Goal: Information Seeking & Learning: Understand process/instructions

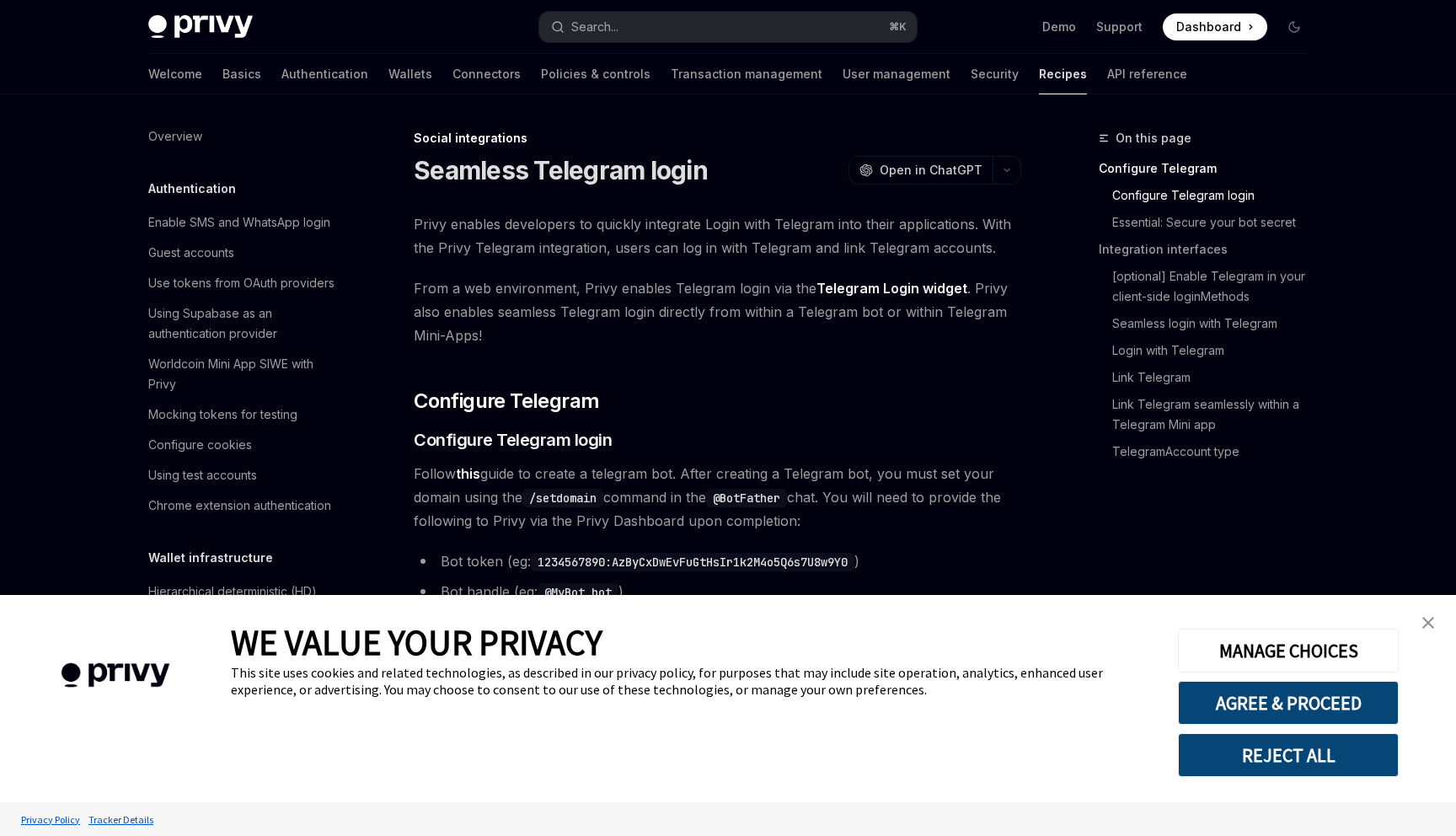
type textarea "*"
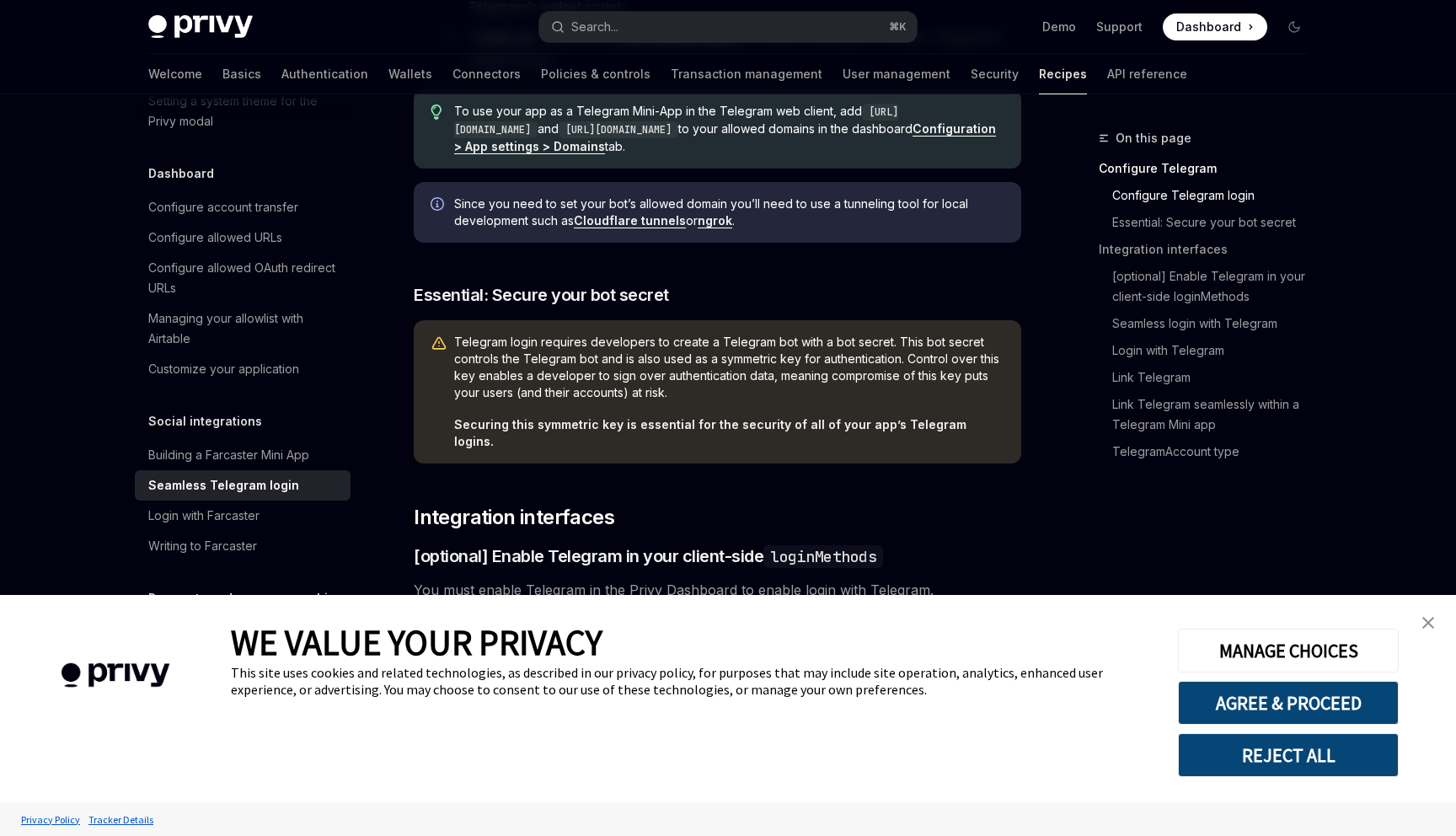
scroll to position [853, 0]
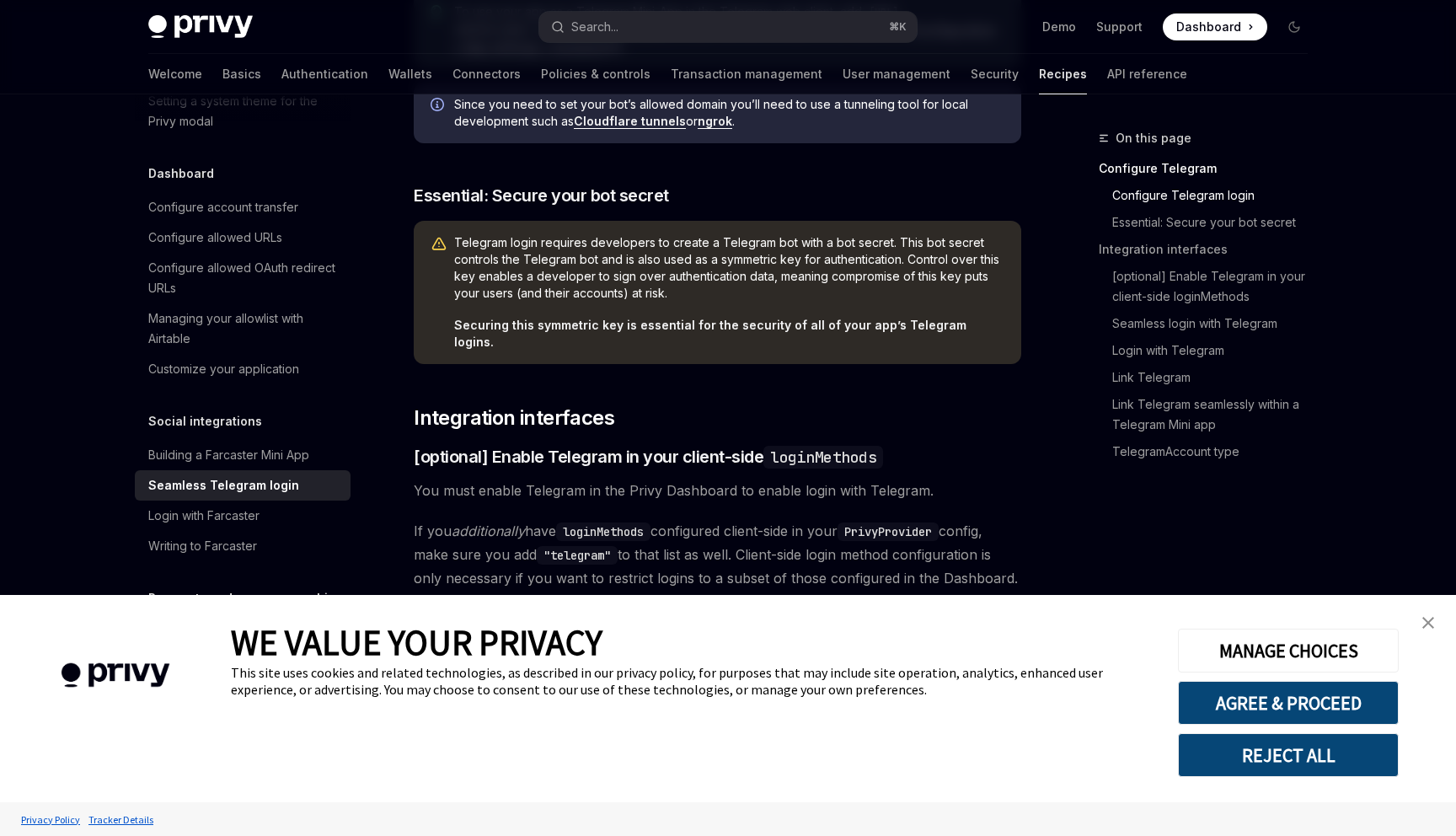
click at [1424, 625] on img "close banner" at bounding box center [1428, 622] width 12 height 12
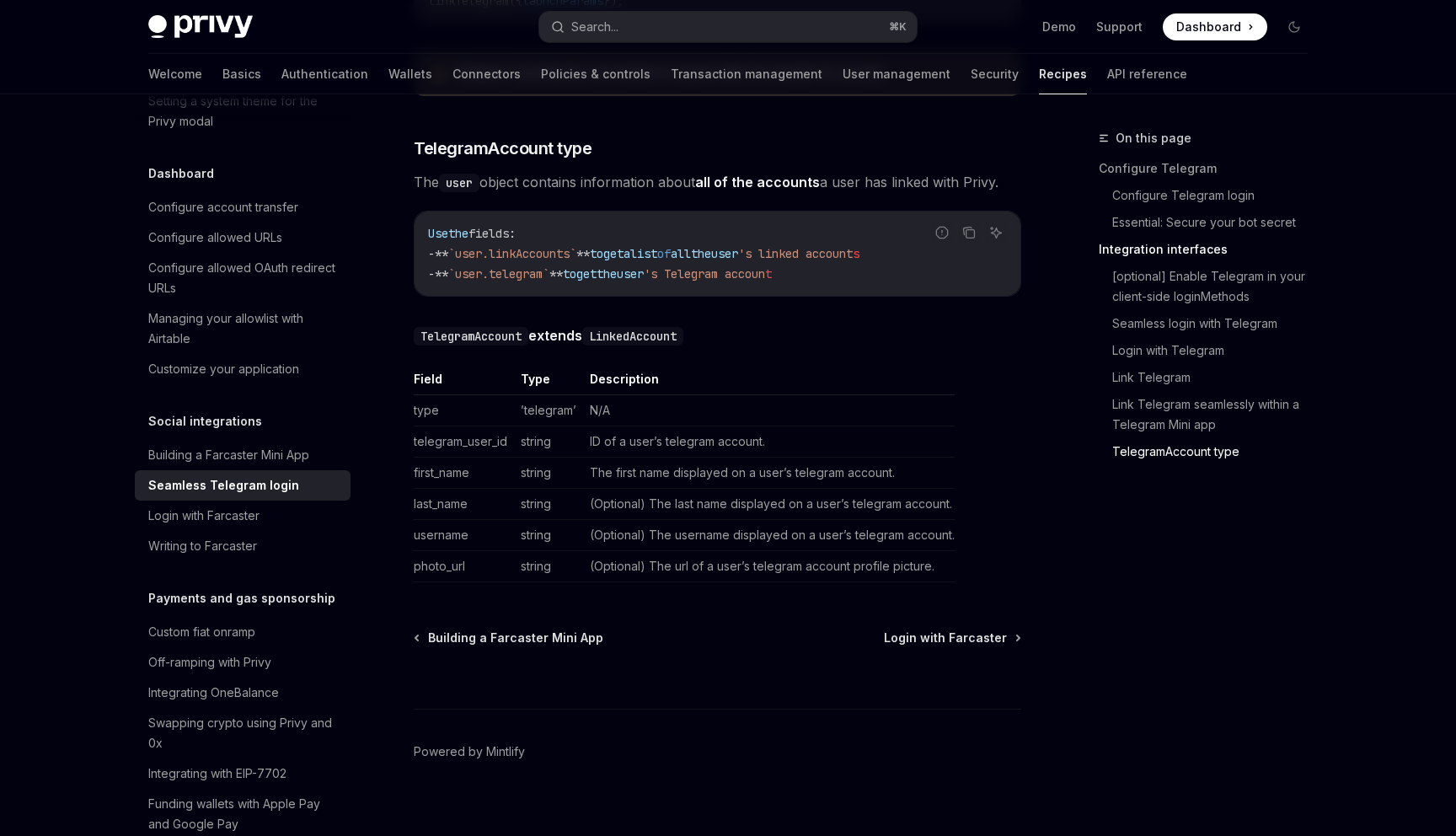
scroll to position [2934, 0]
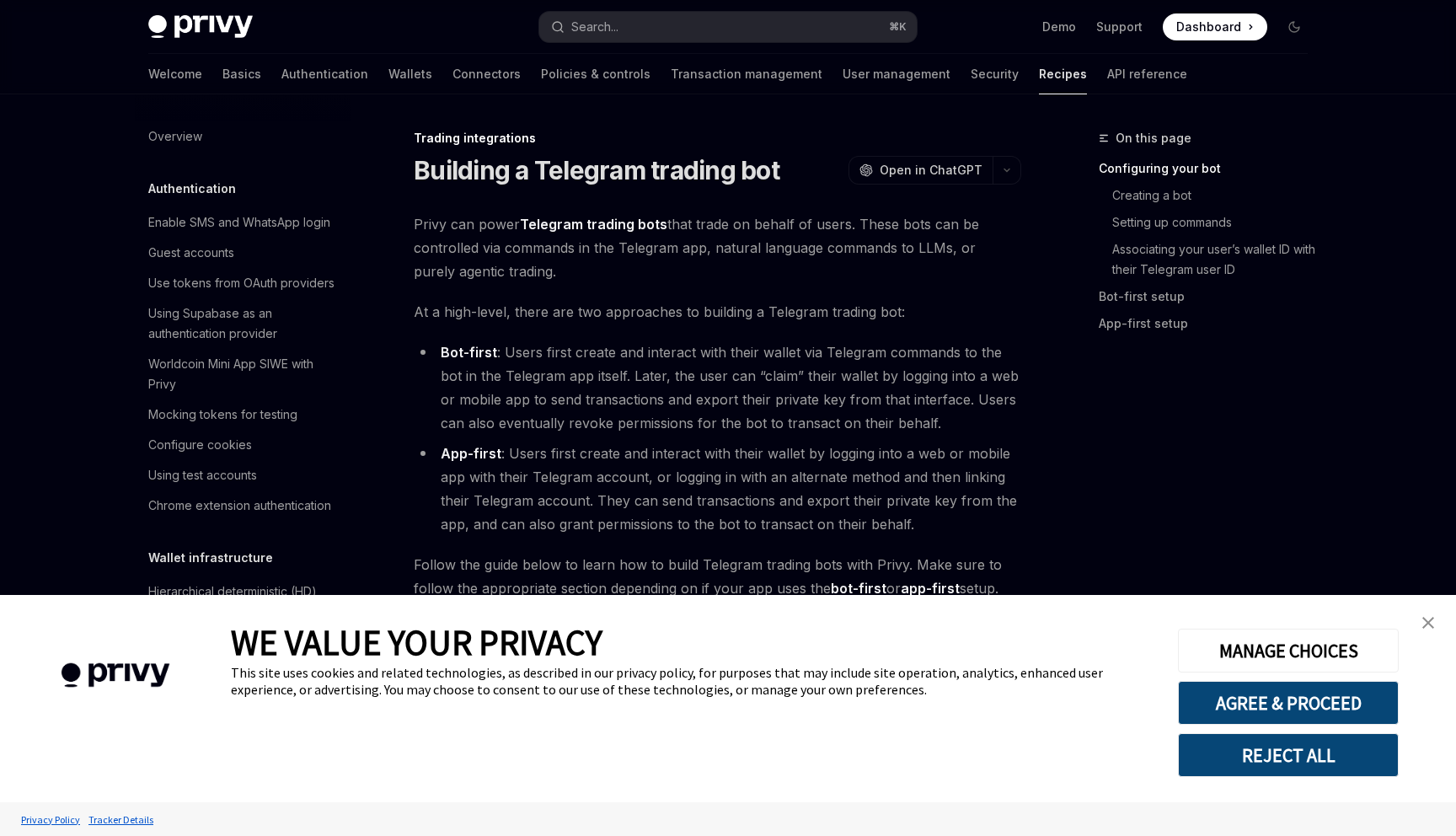
type textarea "*"
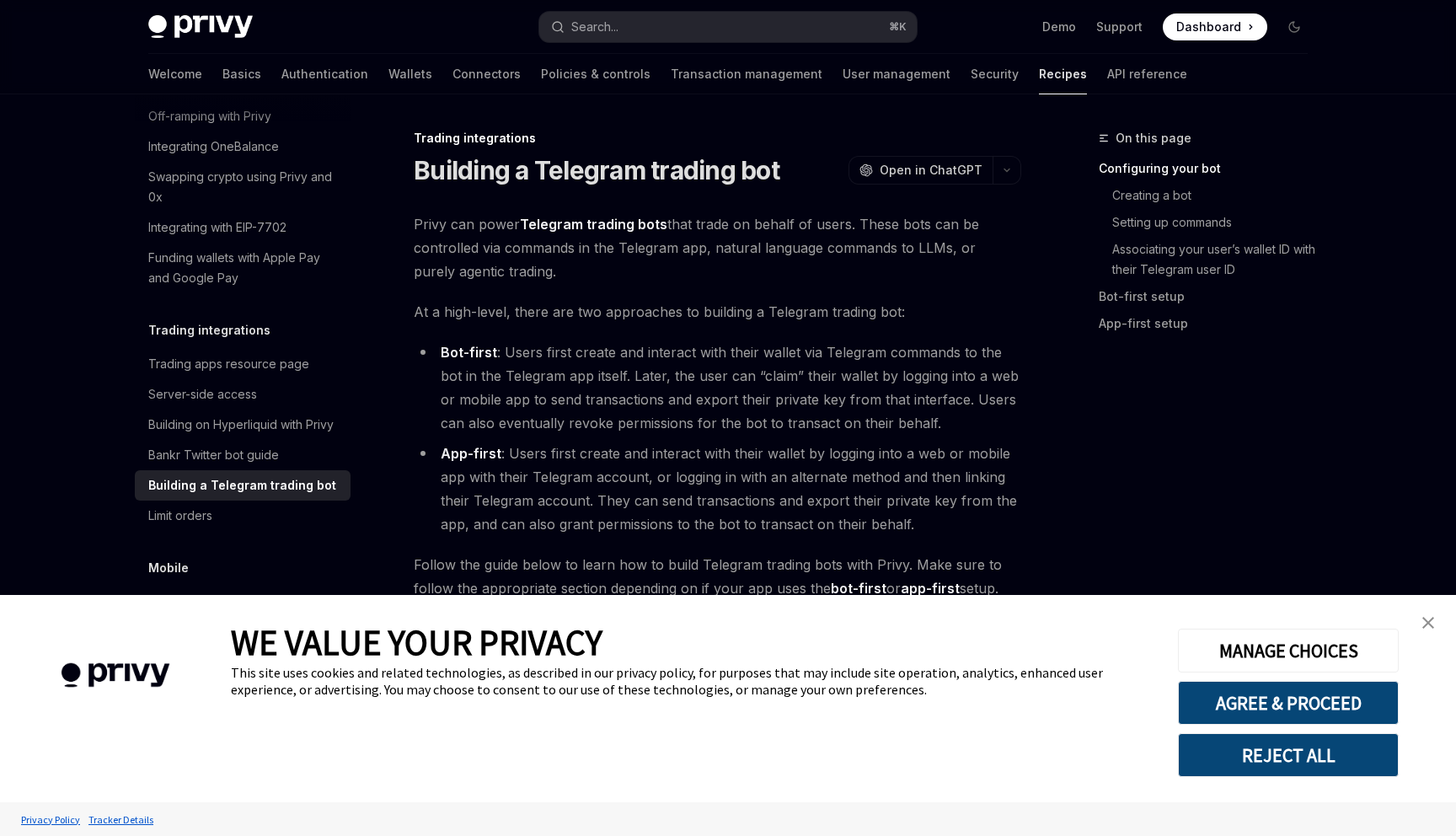
click at [1312, 756] on button "REJECT ALL" at bounding box center [1288, 755] width 221 height 44
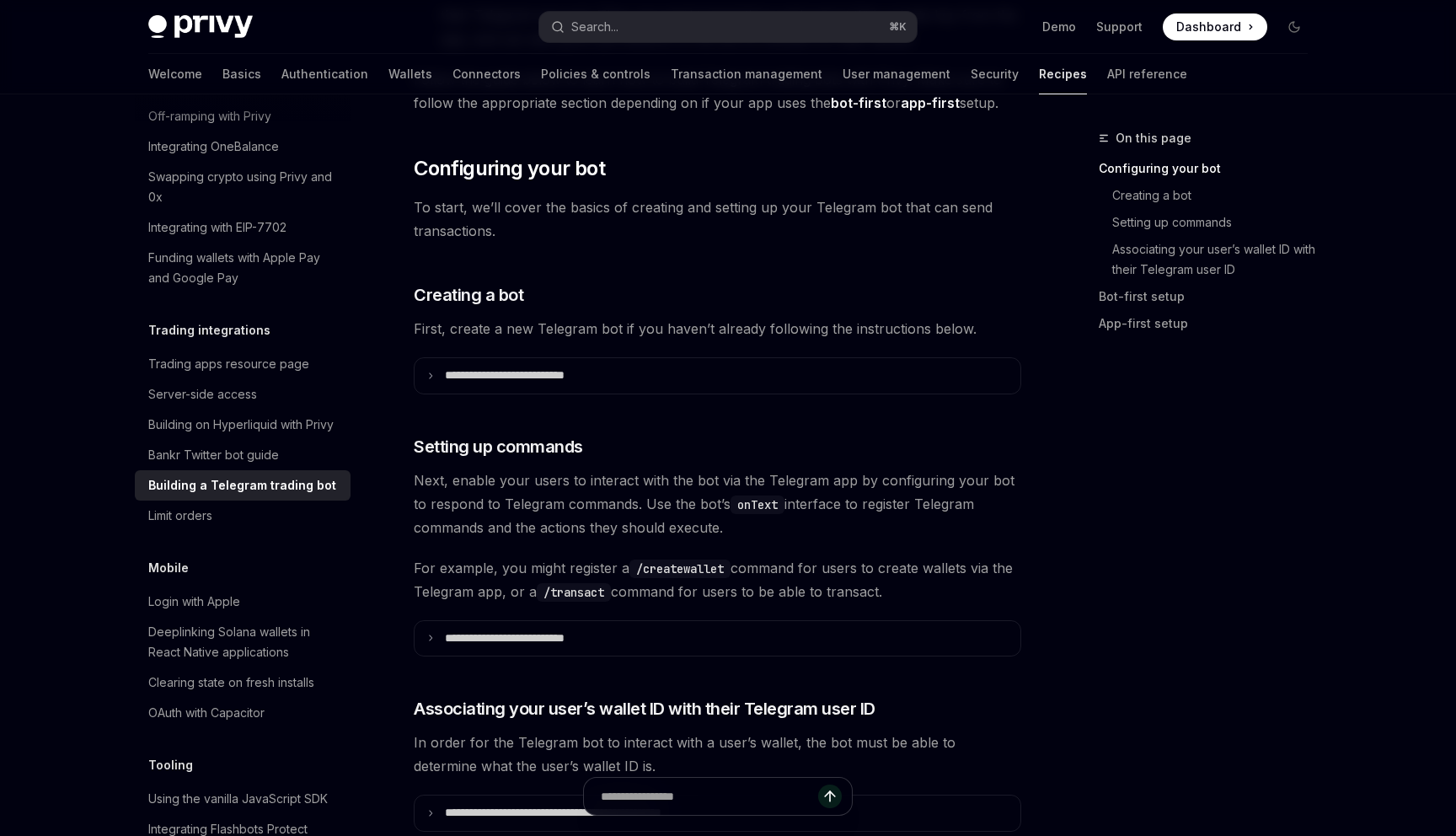
scroll to position [489, 0]
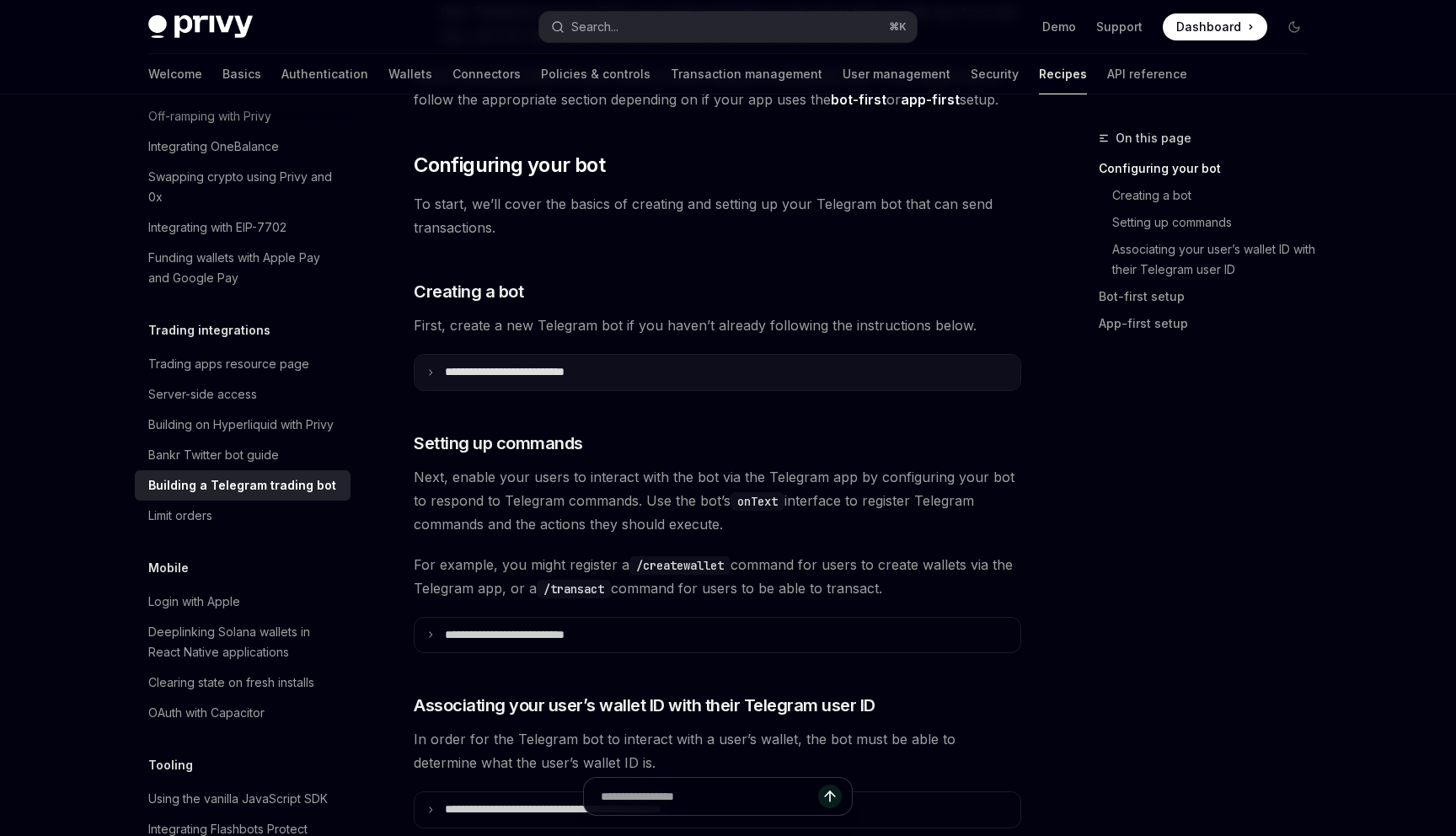
click at [690, 360] on summary "**********" at bounding box center [718, 372] width 606 height 36
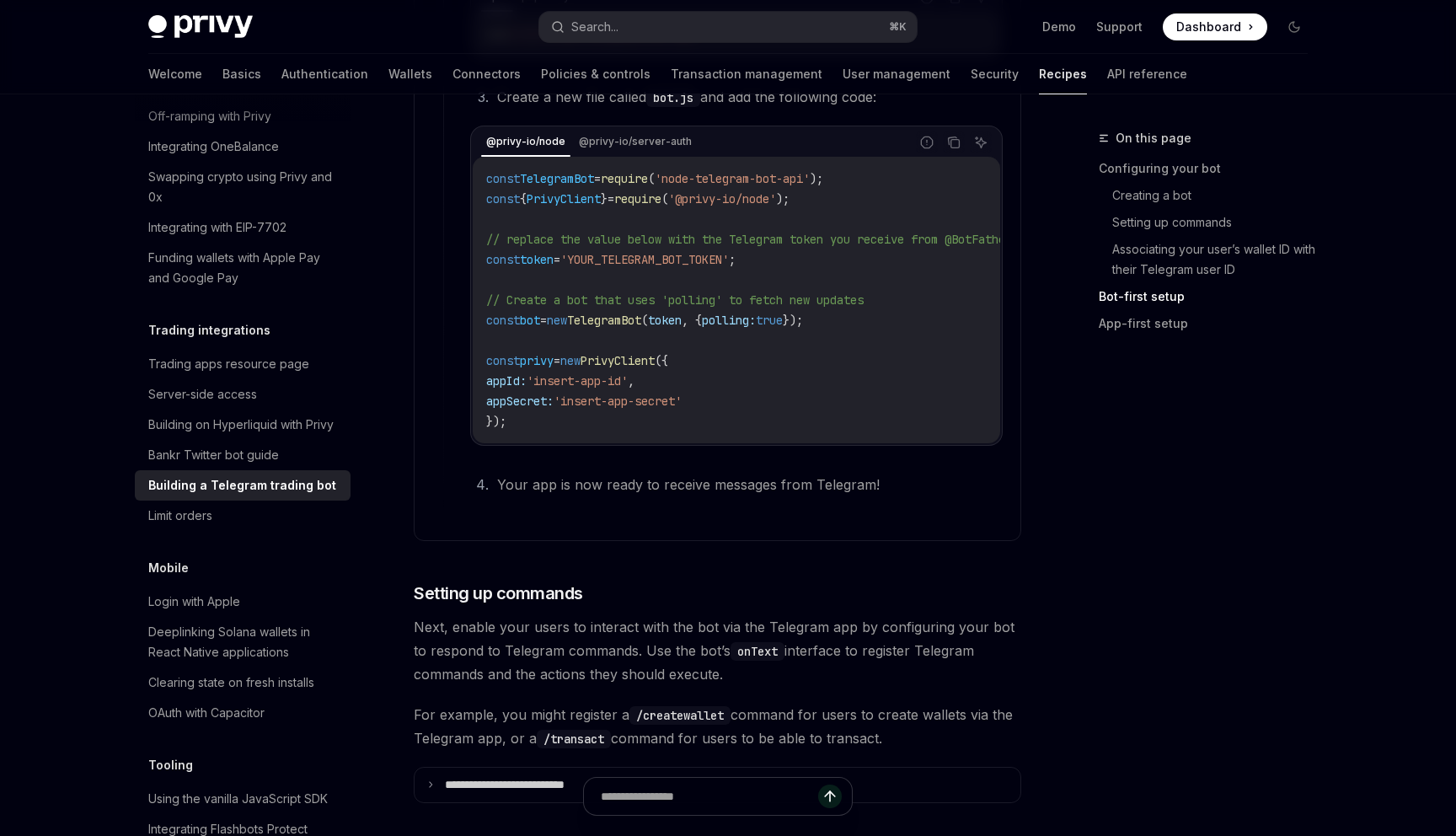
scroll to position [1301, 0]
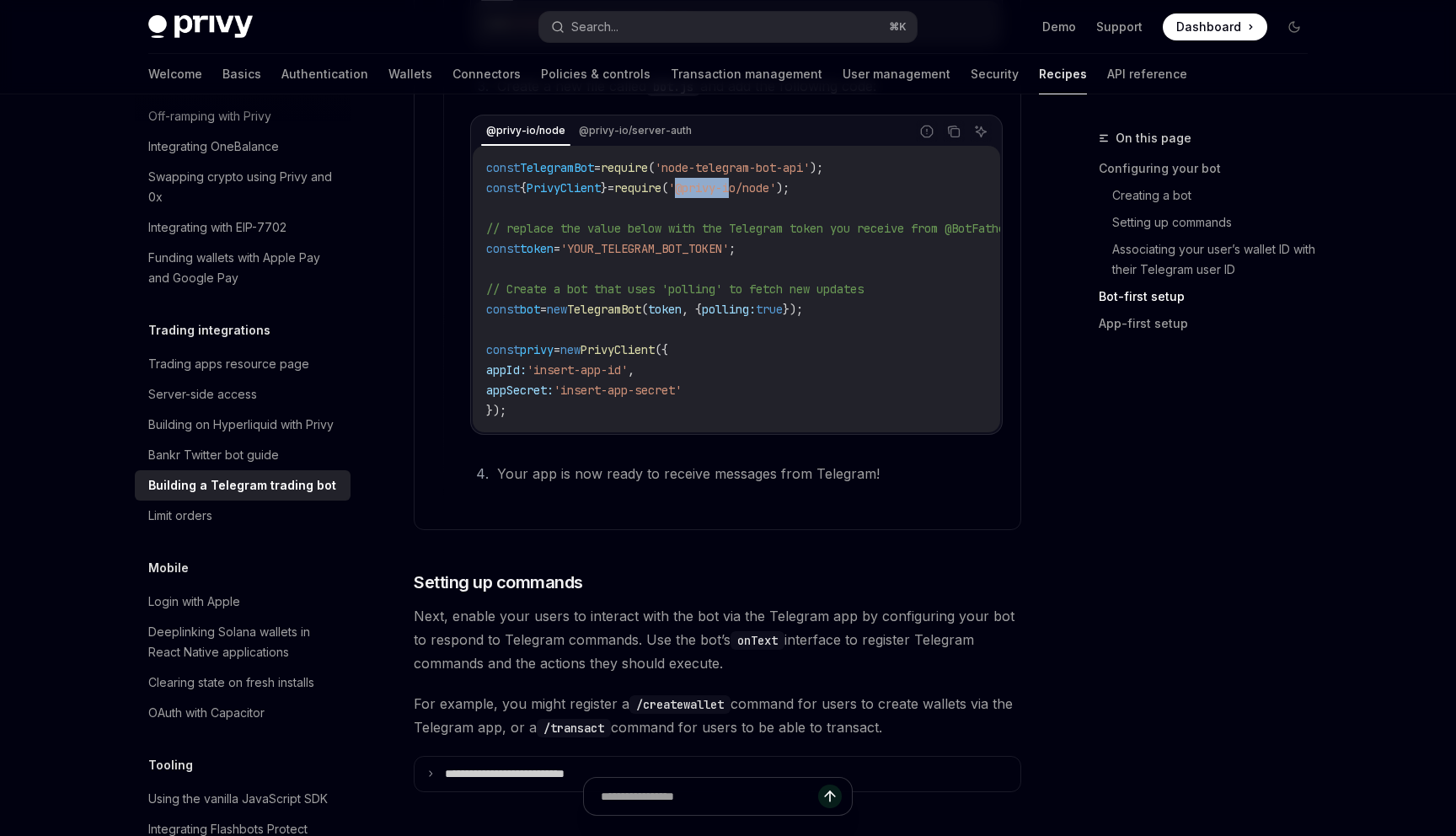
drag, startPoint x: 708, startPoint y: 186, endPoint x: 759, endPoint y: 185, distance: 51.0
click at [759, 185] on span "'@privy-io/node'" at bounding box center [722, 187] width 108 height 15
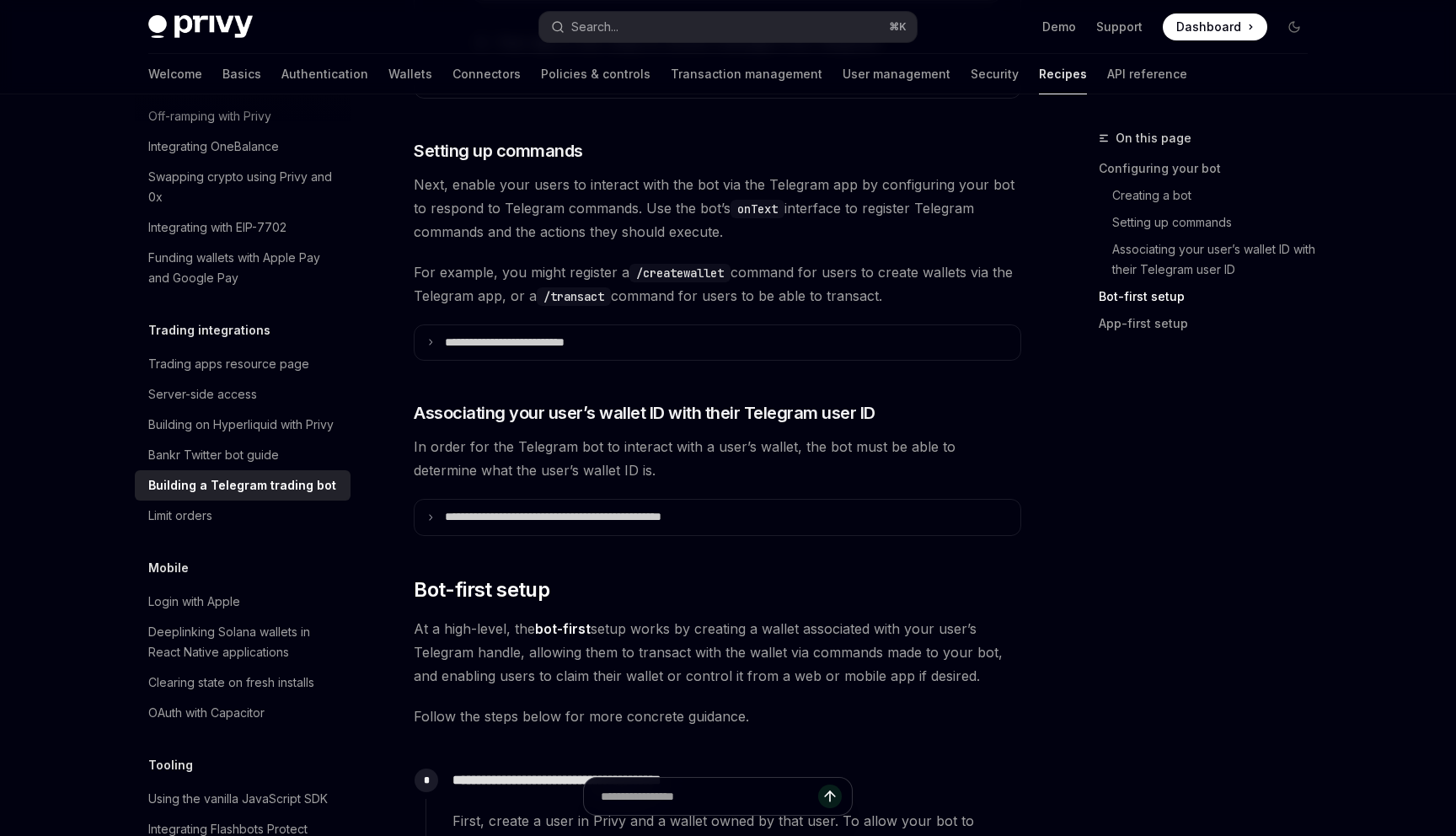
scroll to position [1737, 0]
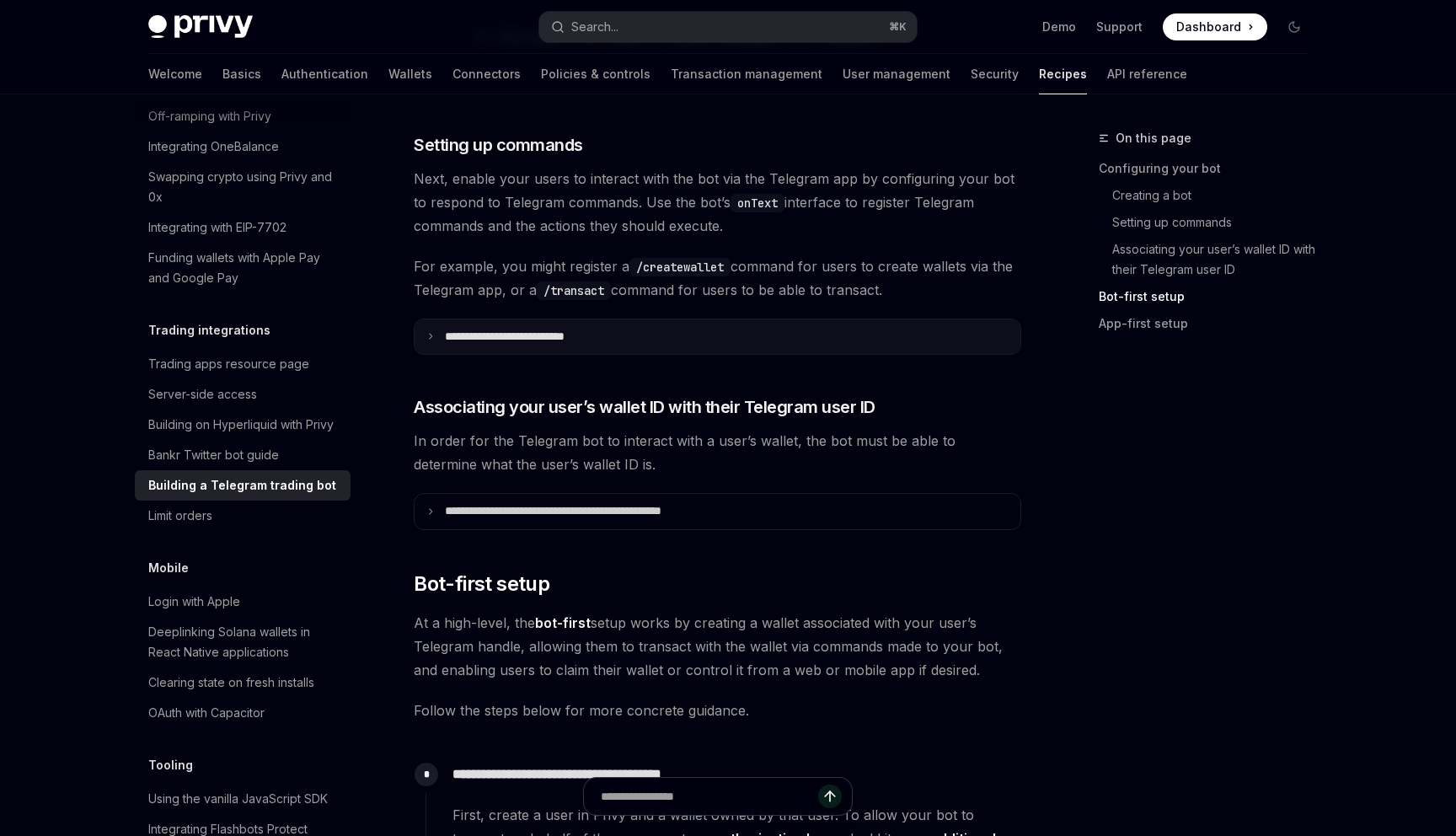
click at [615, 354] on summary "**********" at bounding box center [718, 337] width 606 height 36
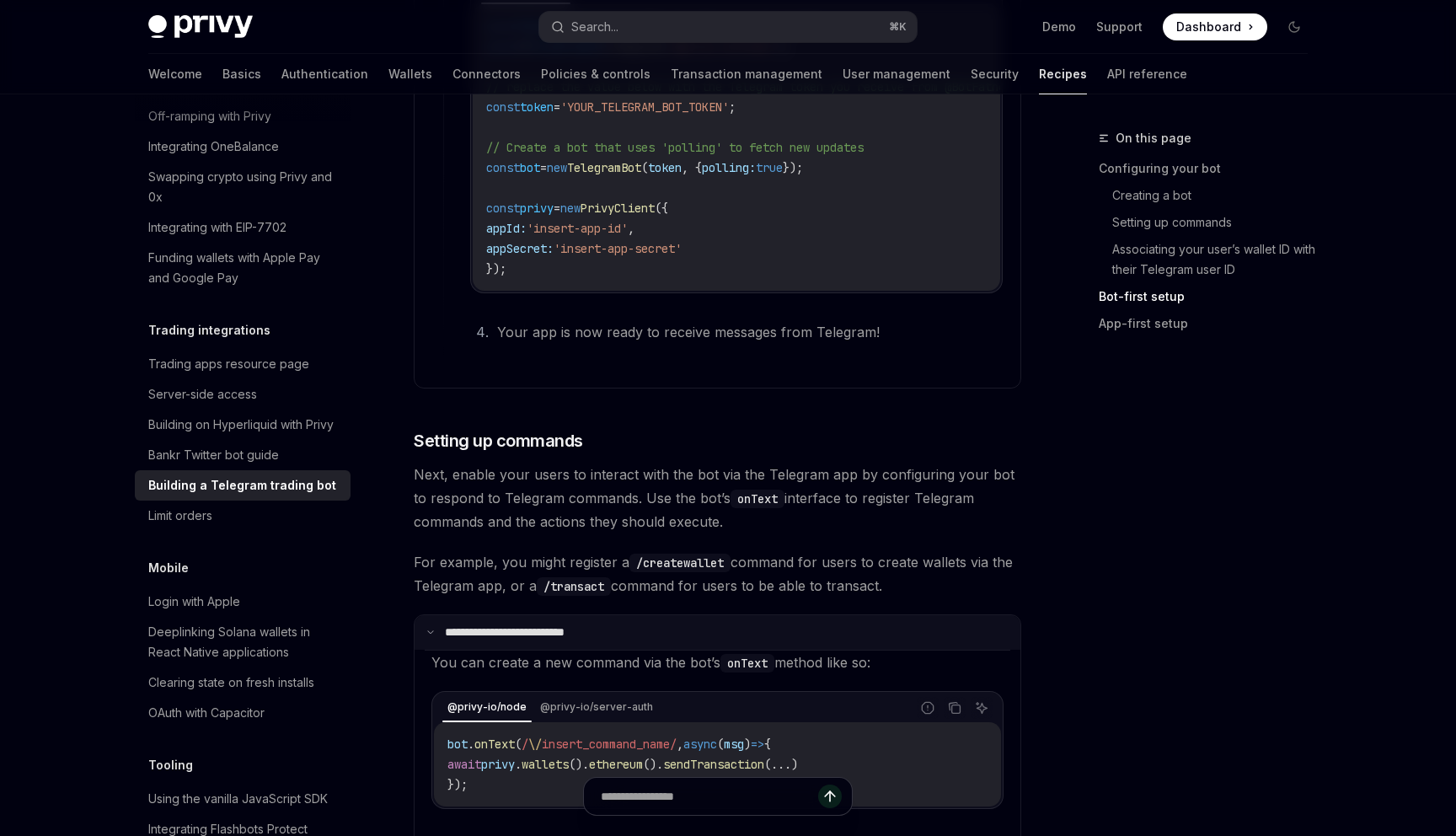
scroll to position [1094, 0]
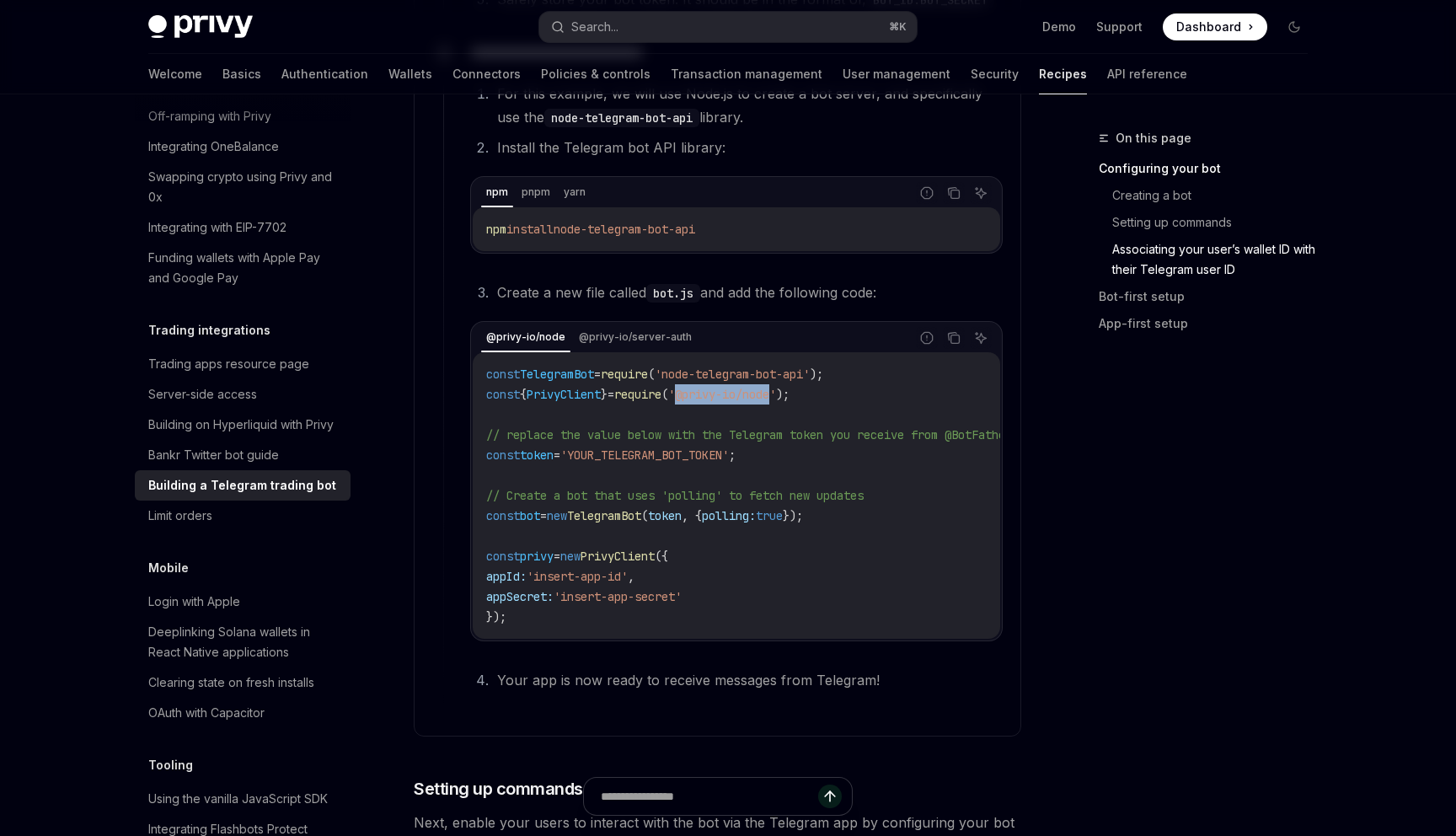
drag, startPoint x: 706, startPoint y: 392, endPoint x: 804, endPoint y: 392, distance: 98.0
click at [776, 392] on span "'@privy-io/node'" at bounding box center [722, 394] width 108 height 15
copy span "@privy-io/node"
click at [712, 397] on span "'@privy-io/node'" at bounding box center [722, 394] width 108 height 15
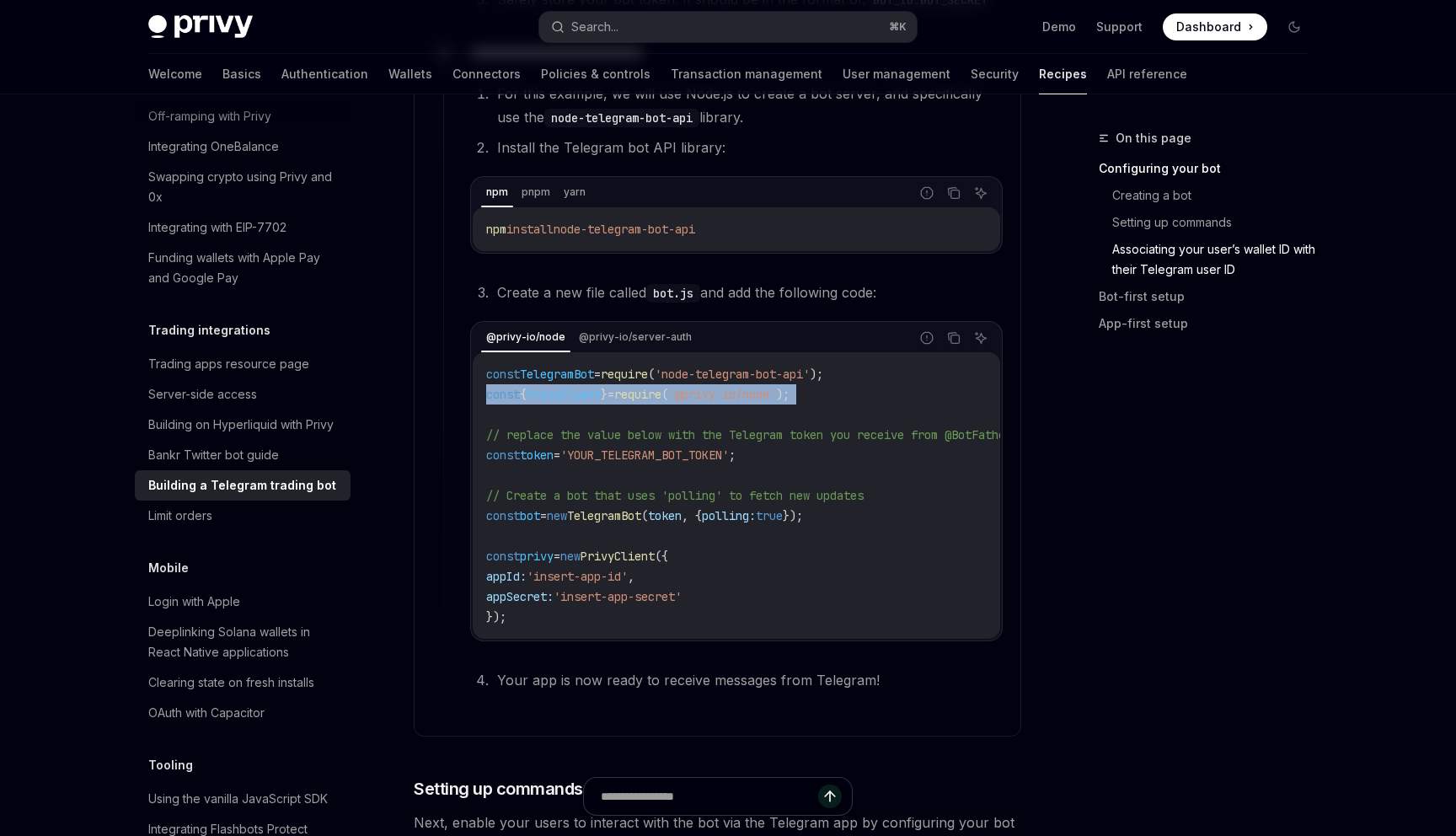
click at [712, 397] on span "'@privy-io/node'" at bounding box center [722, 394] width 108 height 15
click at [710, 397] on span "'@privy-io/node'" at bounding box center [722, 394] width 108 height 15
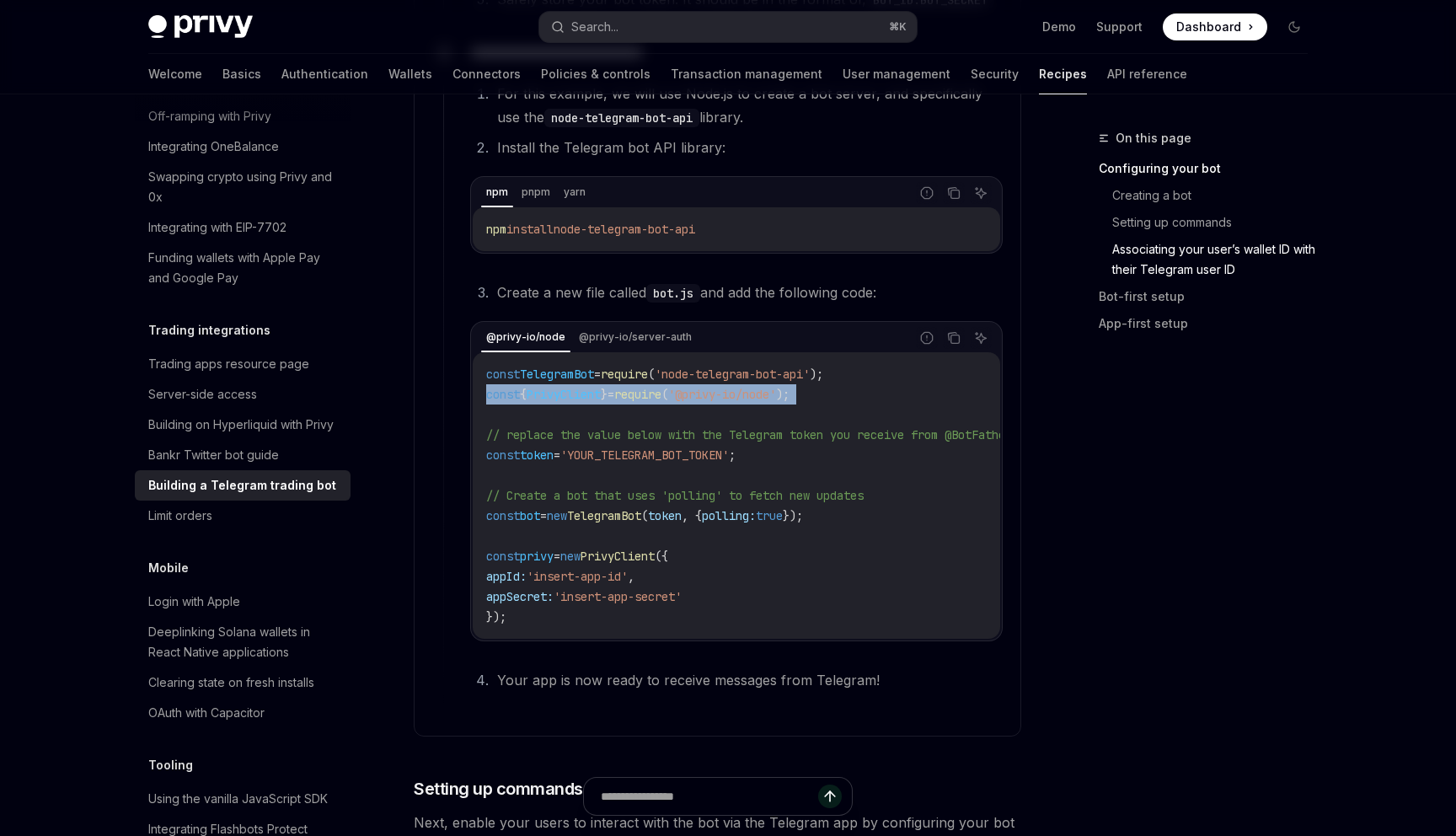
copy code "const { PrivyClient } = require ( '@privy-io/node' );"
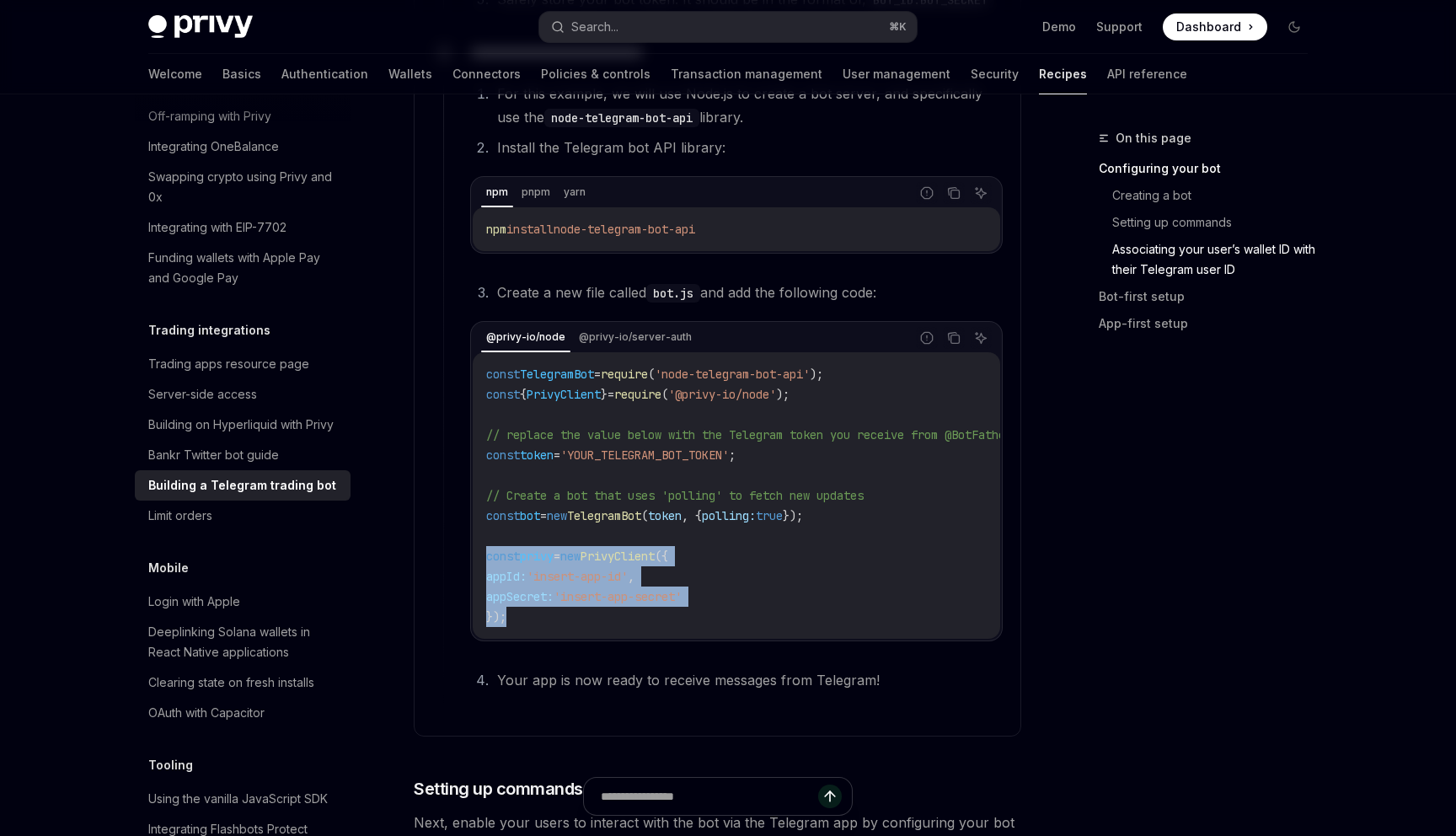
drag, startPoint x: 571, startPoint y: 611, endPoint x: 475, endPoint y: 563, distance: 107.3
click at [475, 563] on div "const TelegramBot = require ( 'node-telegram-bot-api' ); const { PrivyClient } …" at bounding box center [736, 495] width 528 height 286
copy code "const privy = new PrivyClient ({ appId: 'insert-app-id' , appSecret: 'insert-ap…"
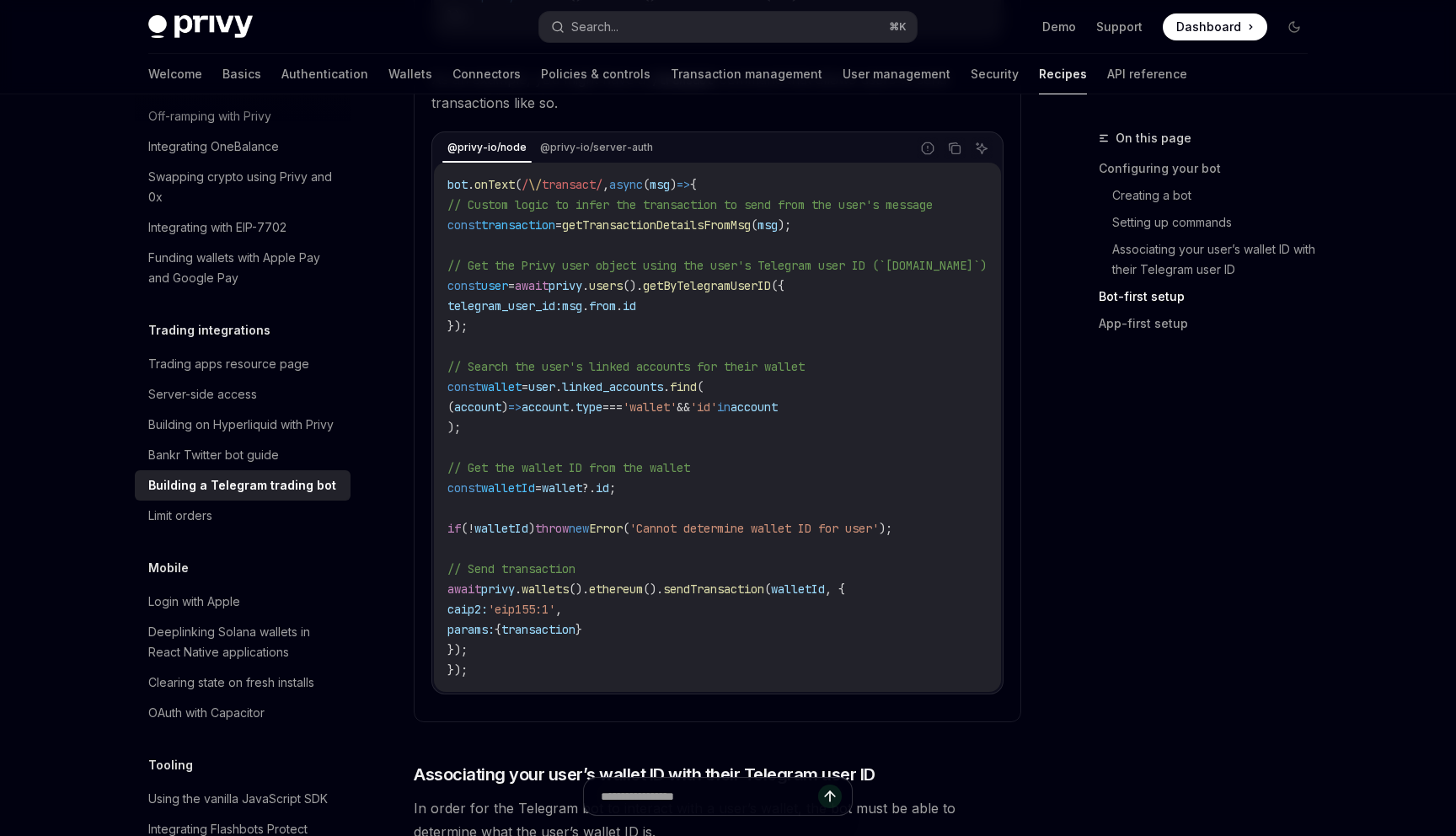
scroll to position [2178, 0]
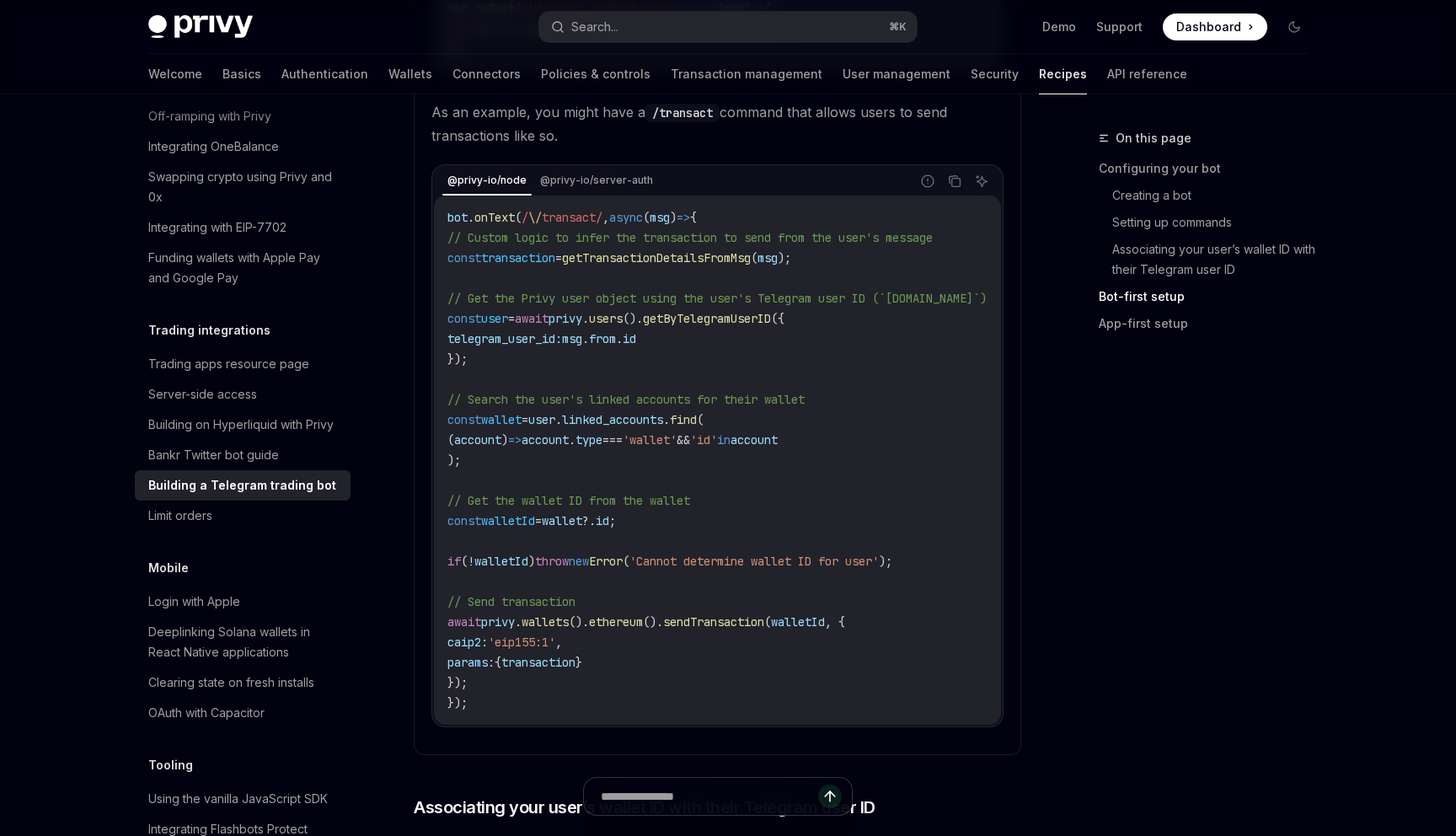
drag, startPoint x: 548, startPoint y: 371, endPoint x: 430, endPoint y: 311, distance: 132.4
click at [430, 311] on commandChildren "You can create a new command via the bot’s onText method like so: @privy-io/nod…" at bounding box center [718, 321] width 586 height 813
copy code "// Get the Privy user object using the user's Telegram user ID (`msg.from.id`) …"
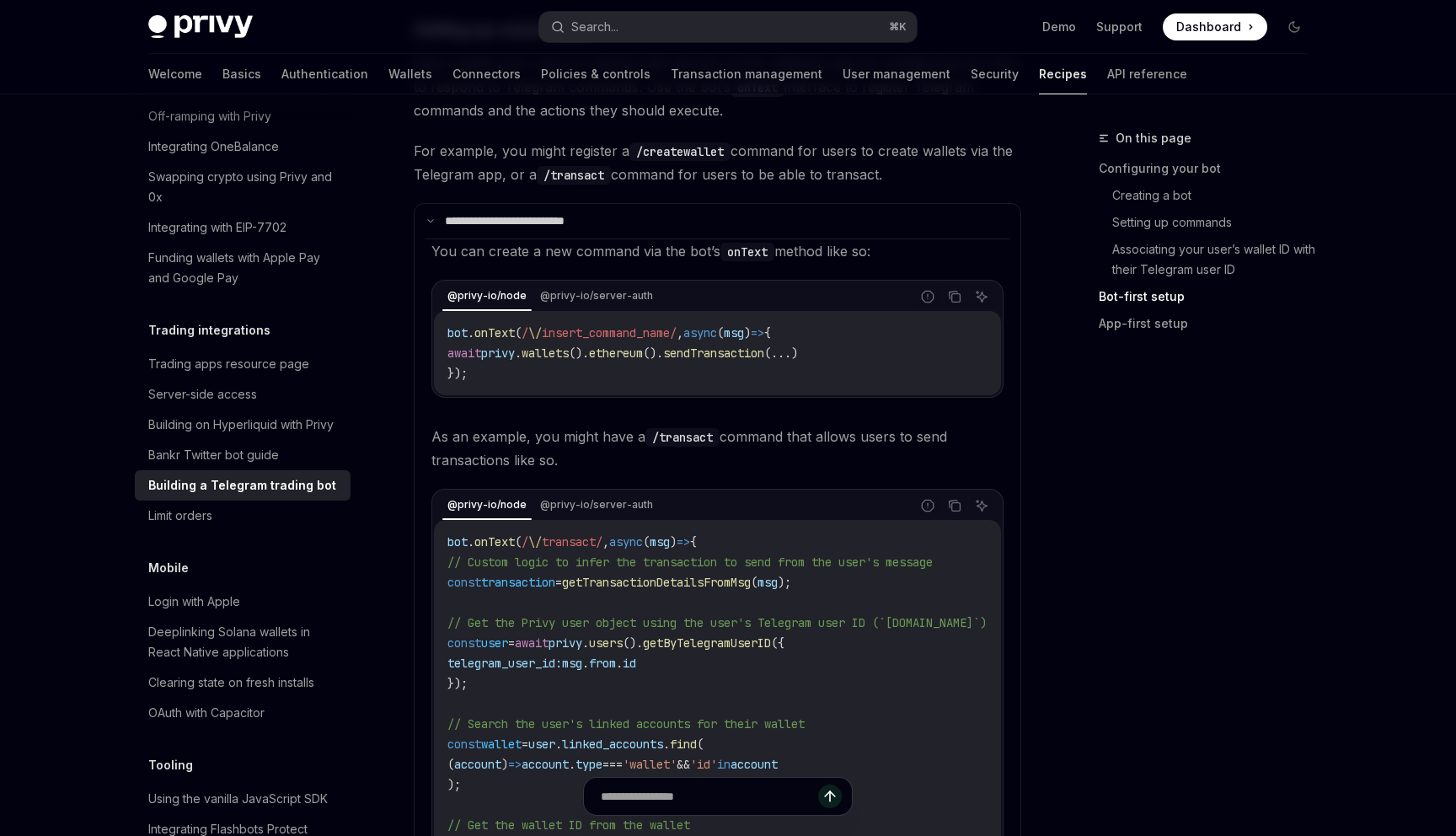
scroll to position [1862, 0]
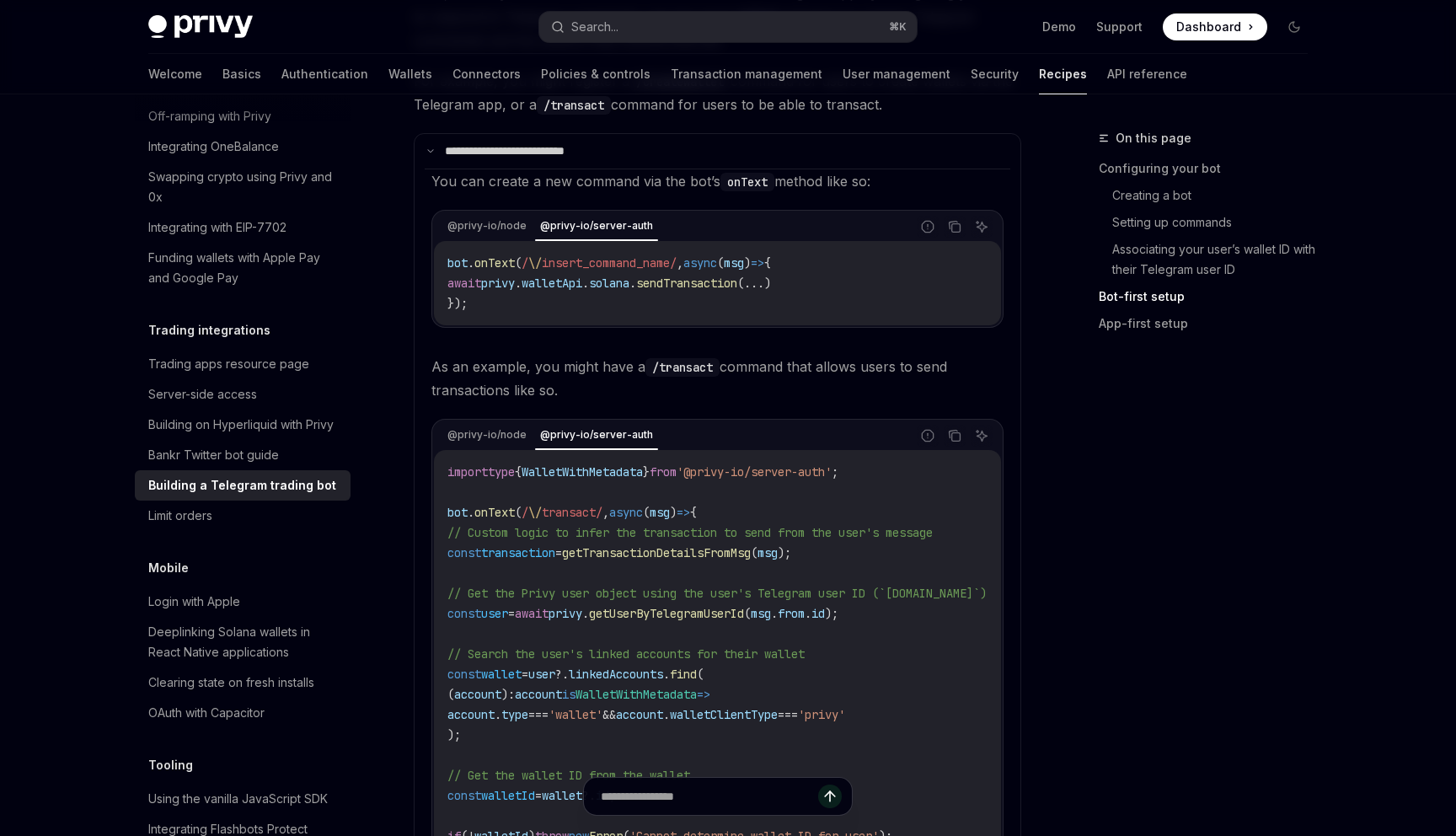
click at [487, 257] on div "bot . onText ( / \/ insert_command_name/ , async ( msg ) => { await privy . wal…" at bounding box center [717, 282] width 567 height 84
click at [484, 263] on span "onText" at bounding box center [494, 262] width 41 height 15
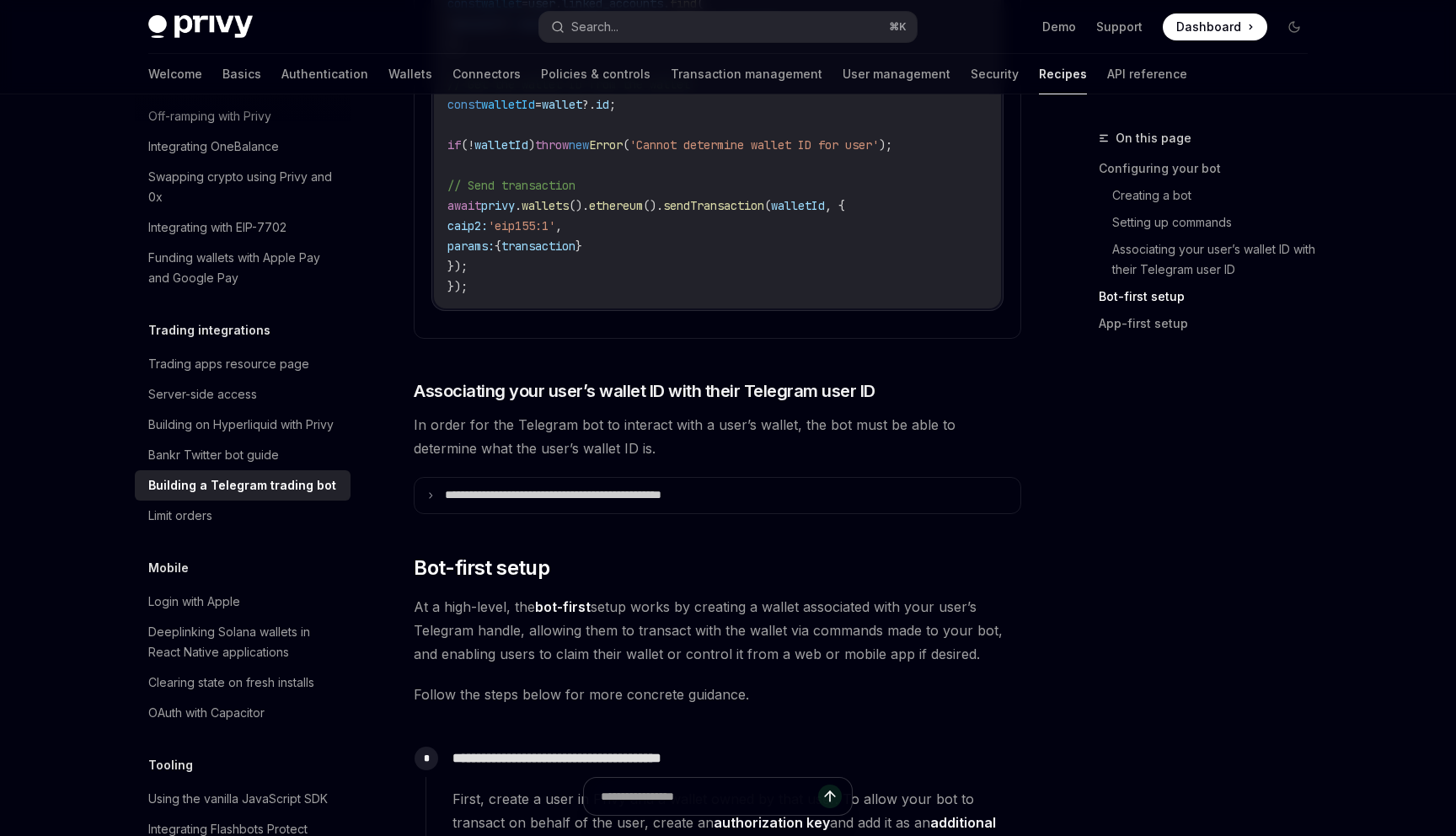
scroll to position [2638, 0]
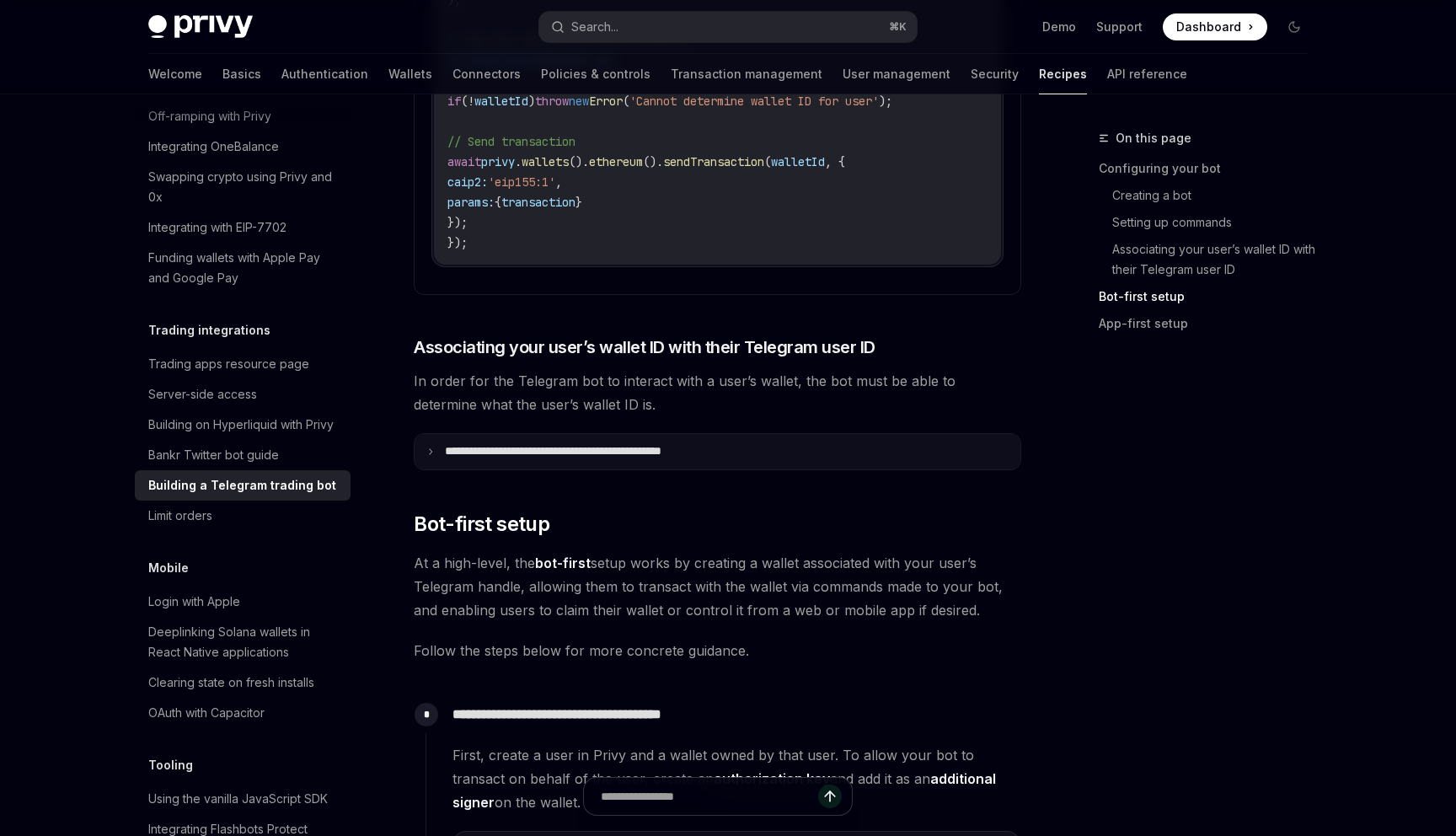
click at [637, 459] on p "**********" at bounding box center [589, 451] width 288 height 15
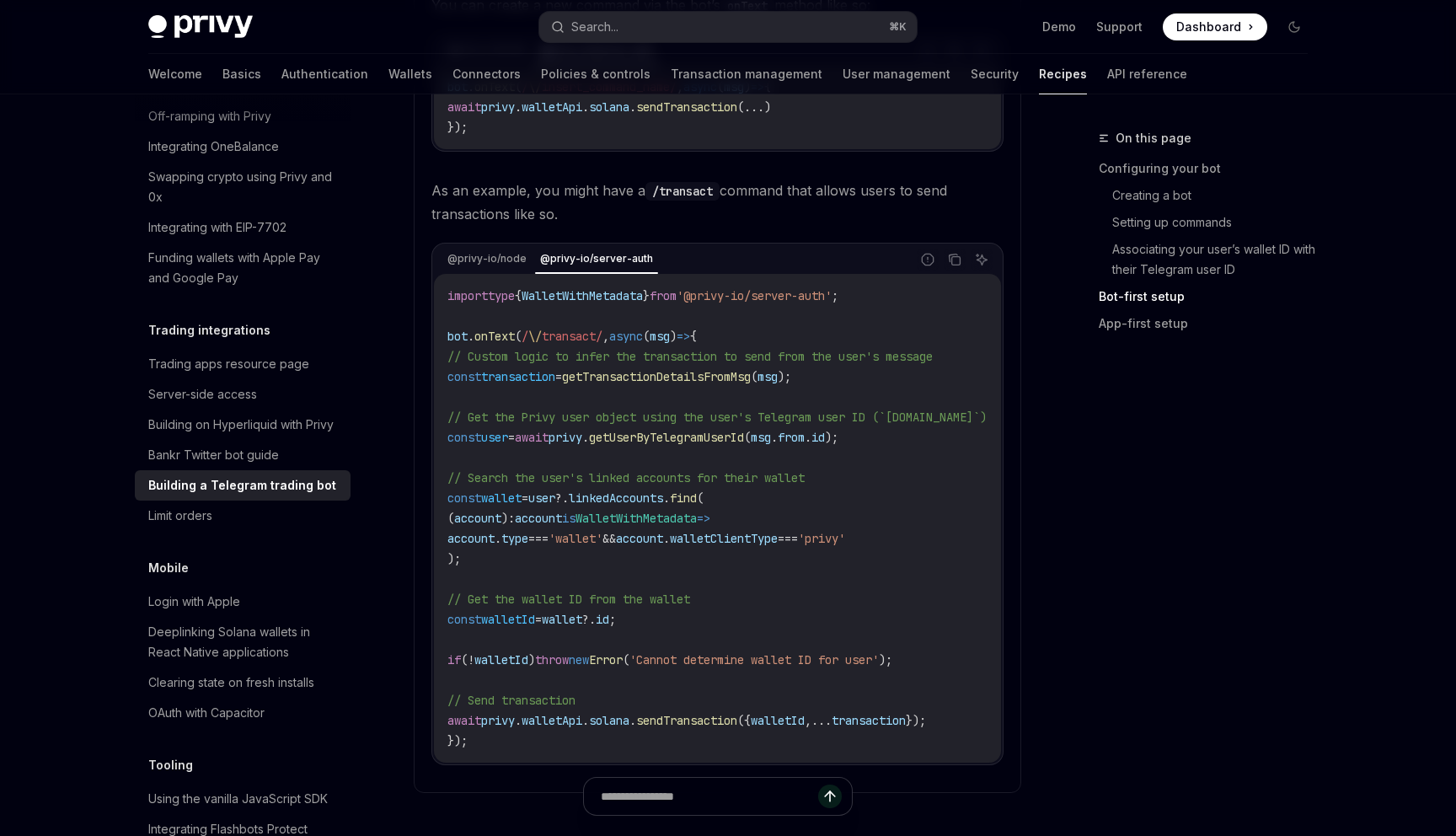
scroll to position [2110, 0]
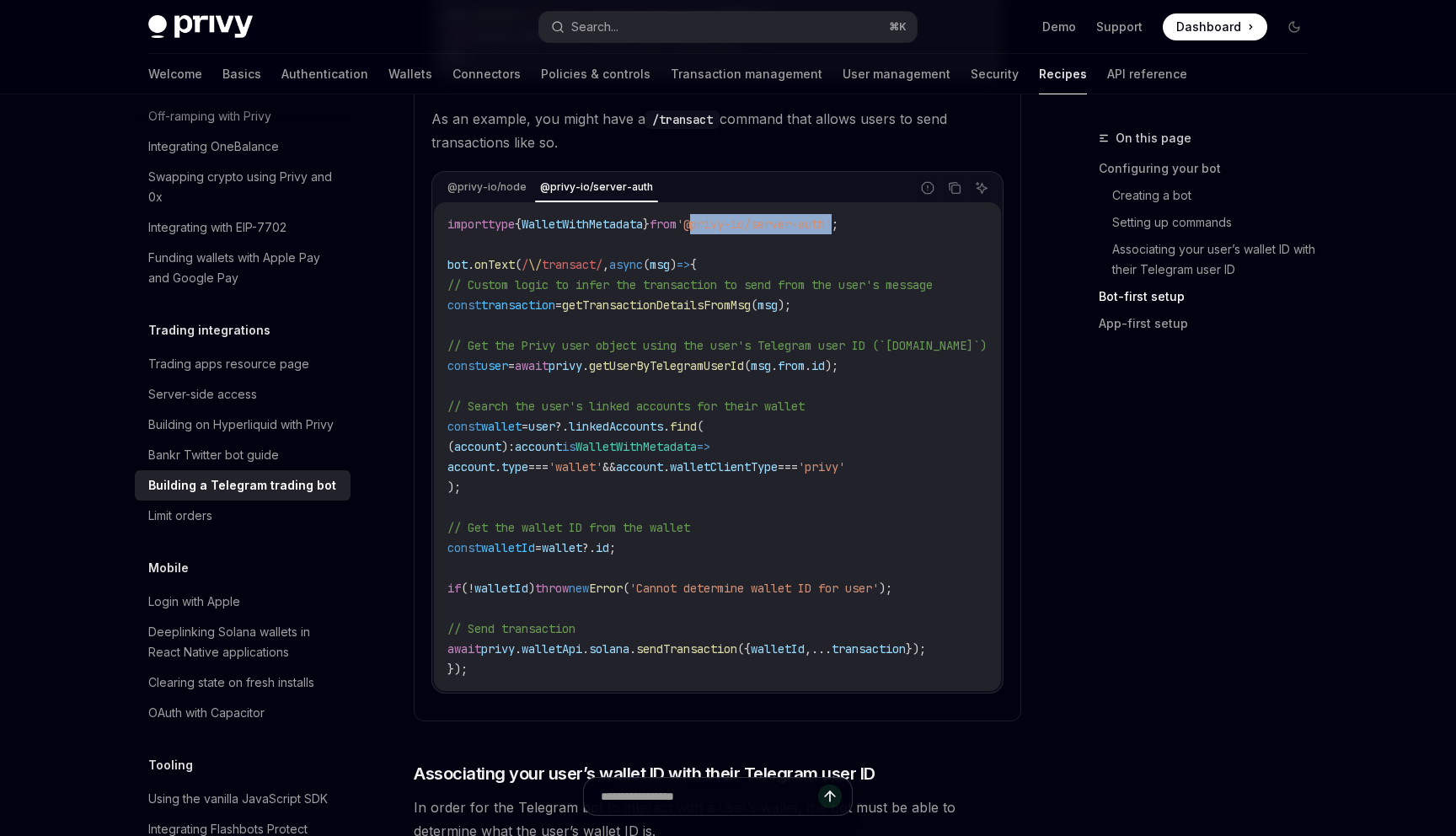
drag, startPoint x: 723, startPoint y: 226, endPoint x: 869, endPoint y: 226, distance: 146.0
click at [831, 226] on span "'@privy-io/server-auth'" at bounding box center [754, 224] width 155 height 15
copy span "@privy-io/server-auth"
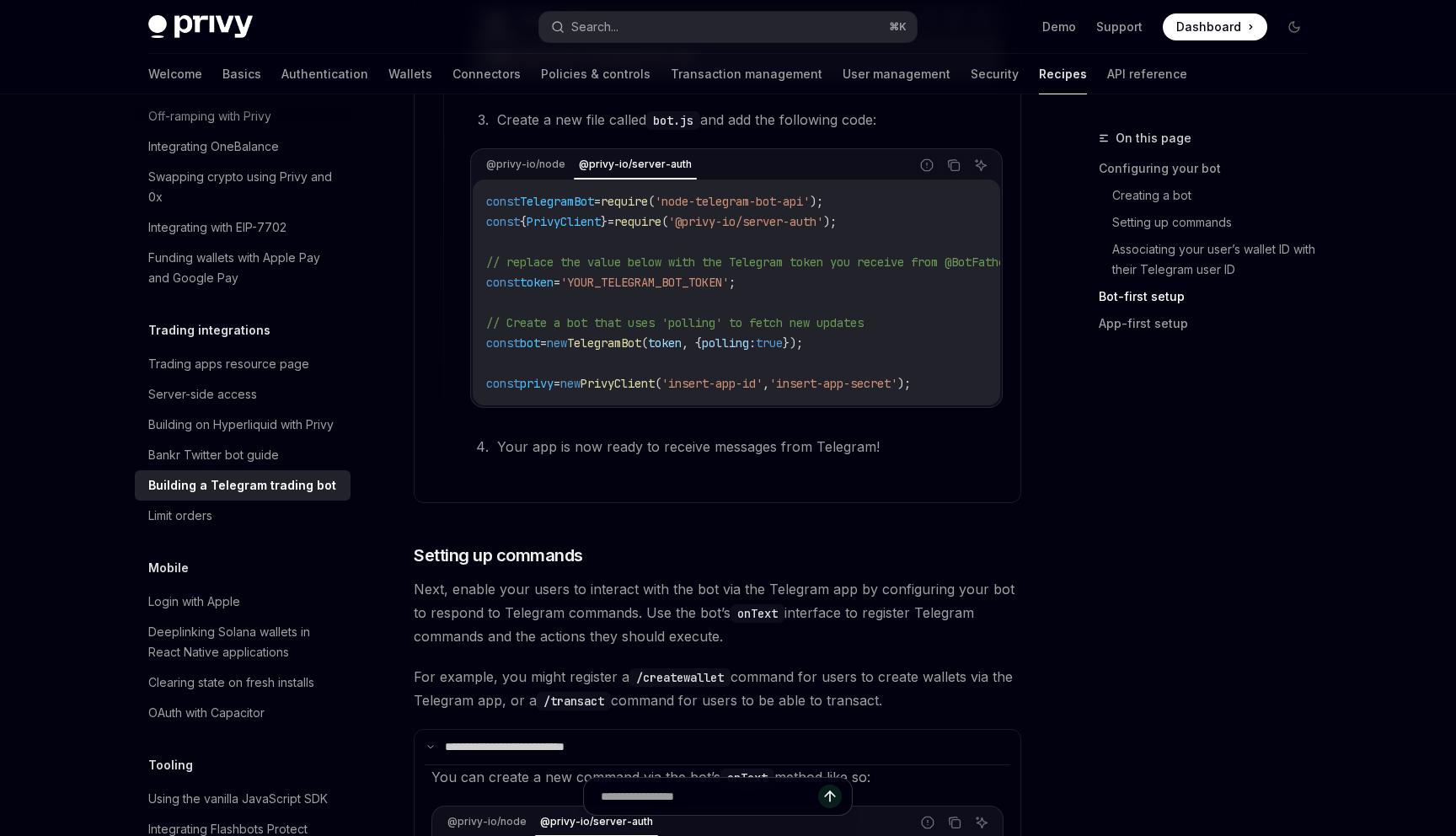
scroll to position [1170, 0]
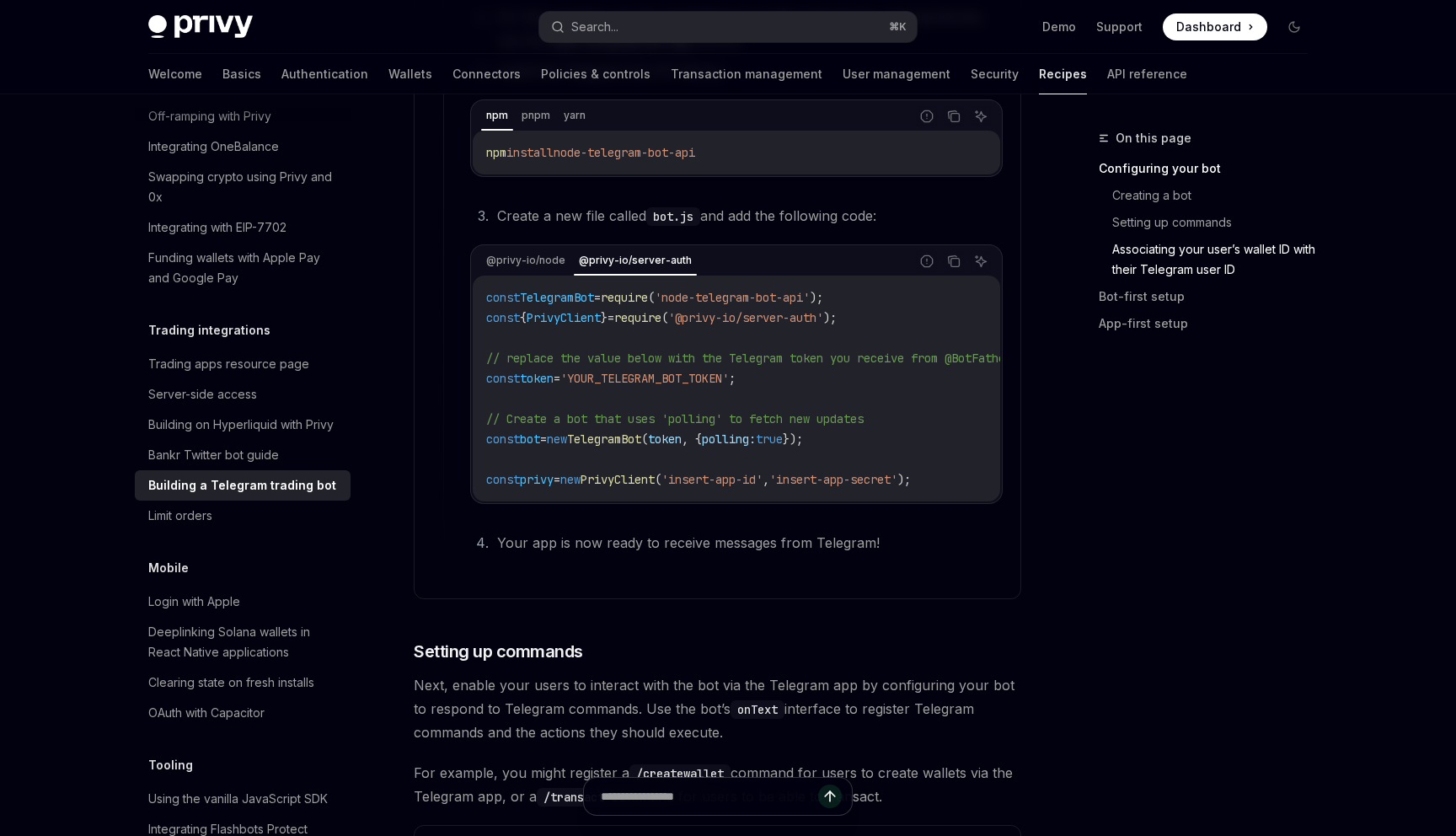
click at [720, 323] on span "'@privy-io/server-auth'" at bounding box center [745, 317] width 155 height 15
copy code "const { PrivyClient } = require ( '@privy-io/server-auth' );"
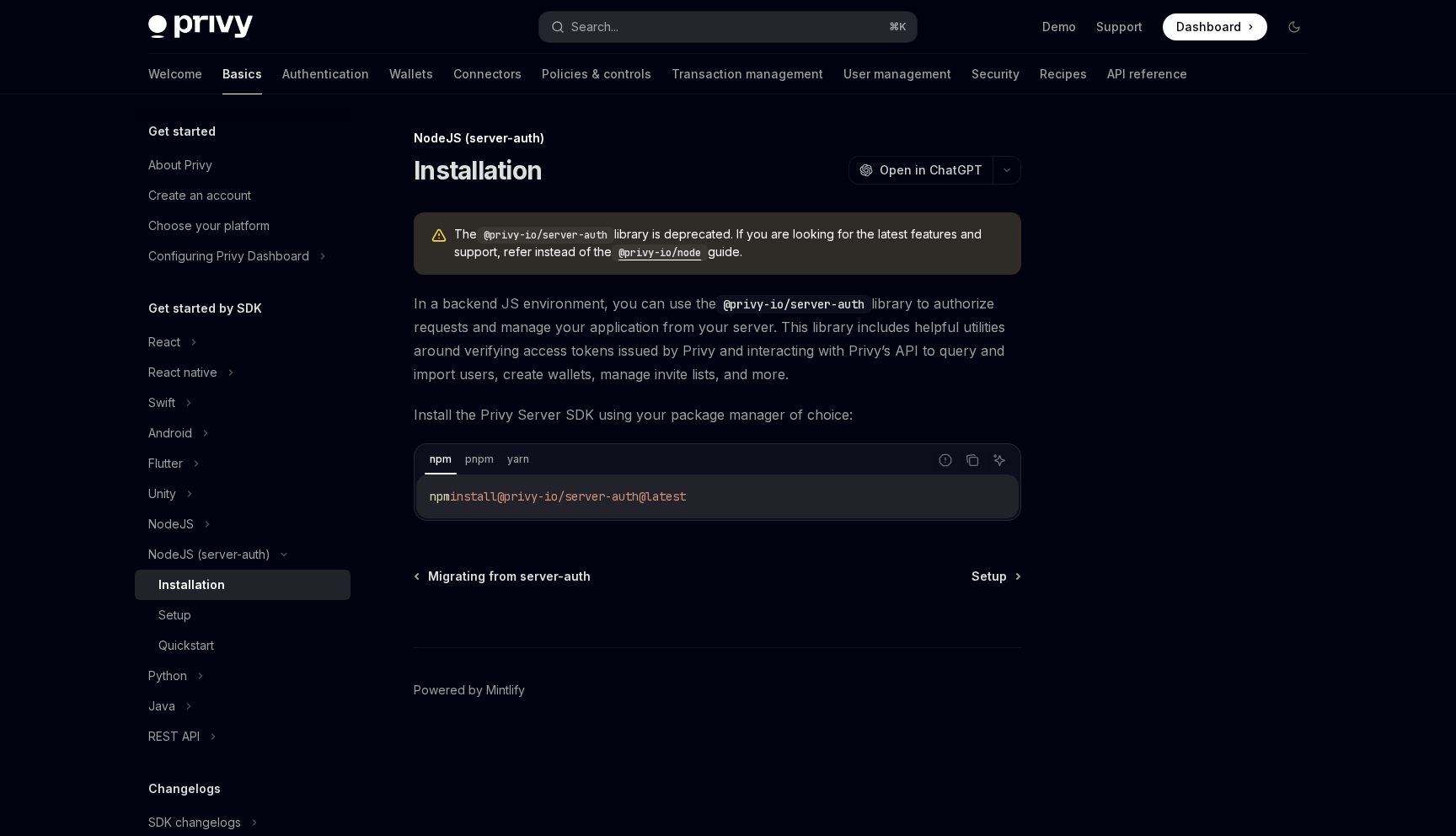
click at [661, 253] on code "@privy-io/node" at bounding box center [659, 252] width 96 height 17
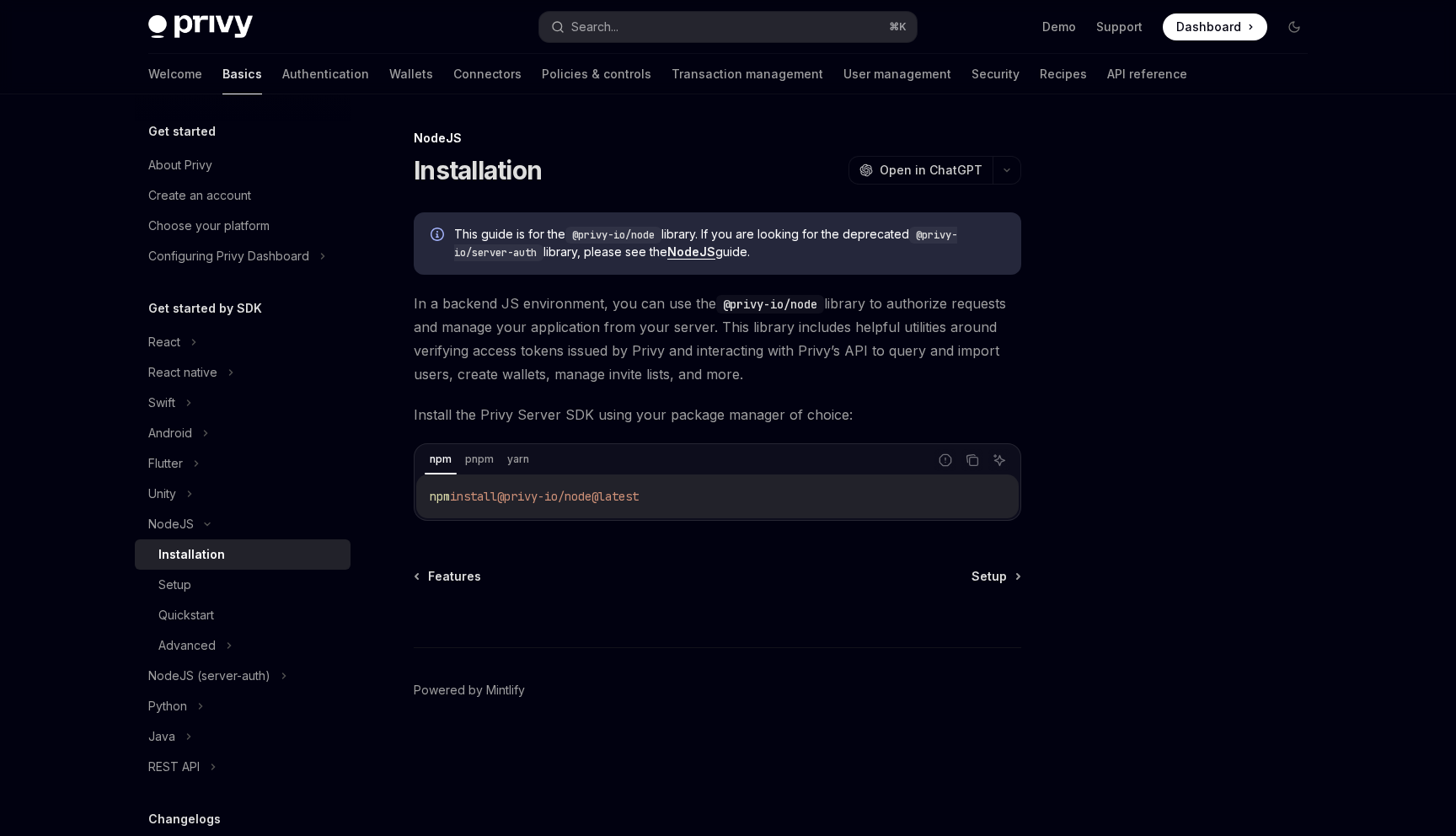
click at [777, 496] on code "npm install @privy-io/node@latest" at bounding box center [717, 496] width 575 height 20
copy div "npm install @privy-io/node@latest"
